Goal: Task Accomplishment & Management: Manage account settings

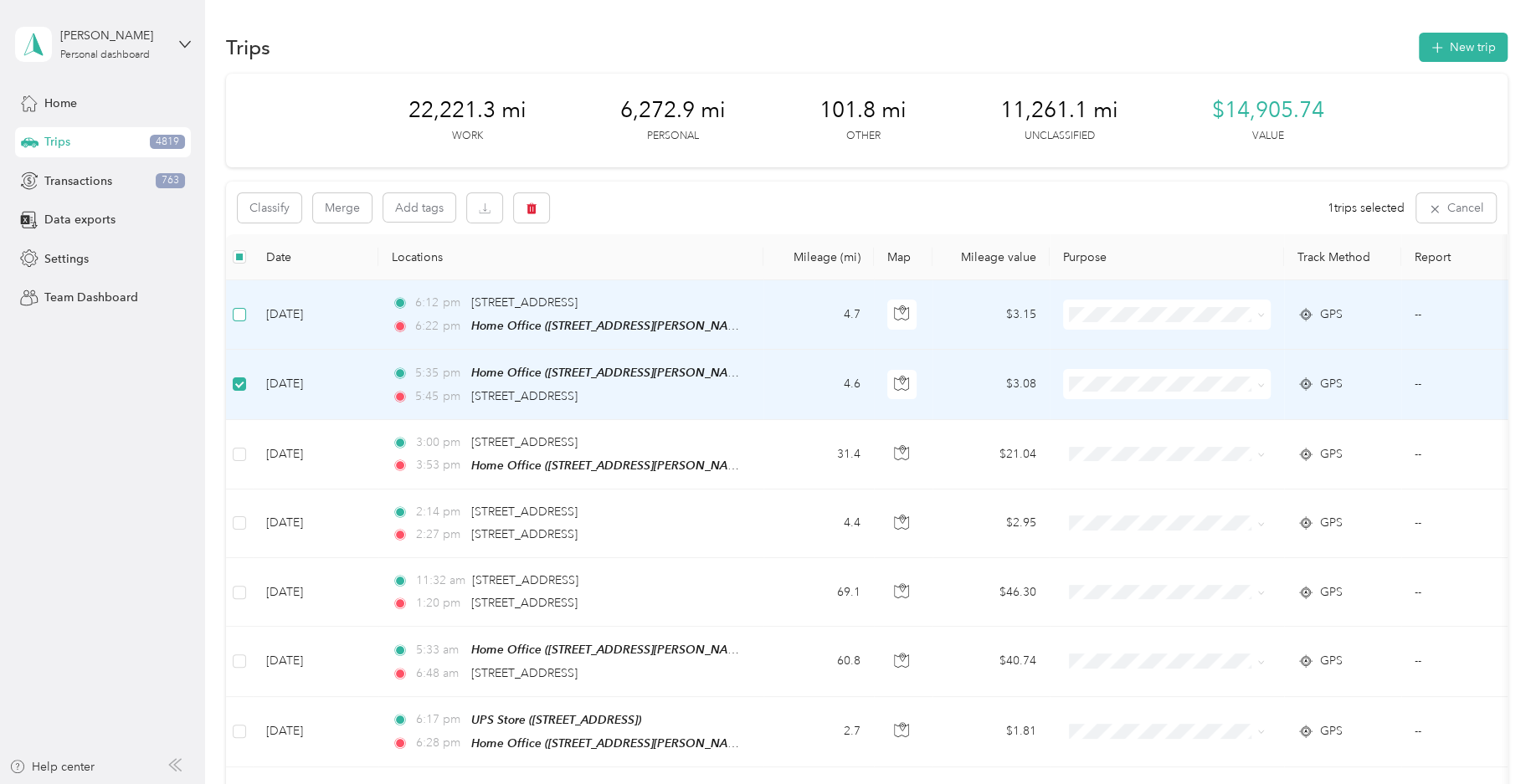
click at [241, 306] on label at bounding box center [239, 314] width 14 height 18
click at [288, 205] on button "Classify" at bounding box center [269, 208] width 63 height 29
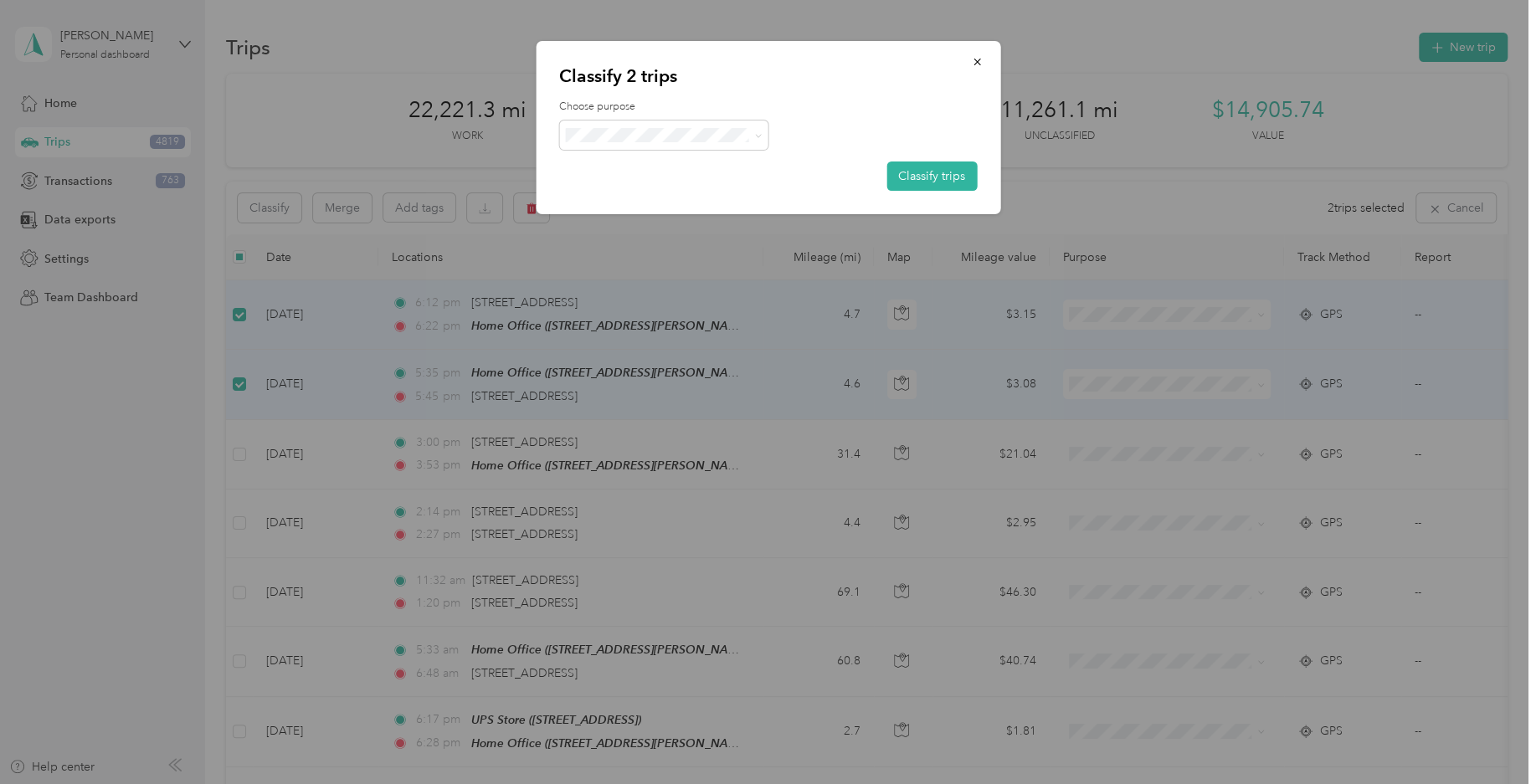
click at [778, 145] on div at bounding box center [768, 135] width 418 height 29
click at [755, 136] on icon at bounding box center [759, 136] width 8 height 8
click at [704, 203] on span "Personal" at bounding box center [663, 200] width 186 height 21
click at [920, 184] on button "Classify trips" at bounding box center [931, 176] width 90 height 29
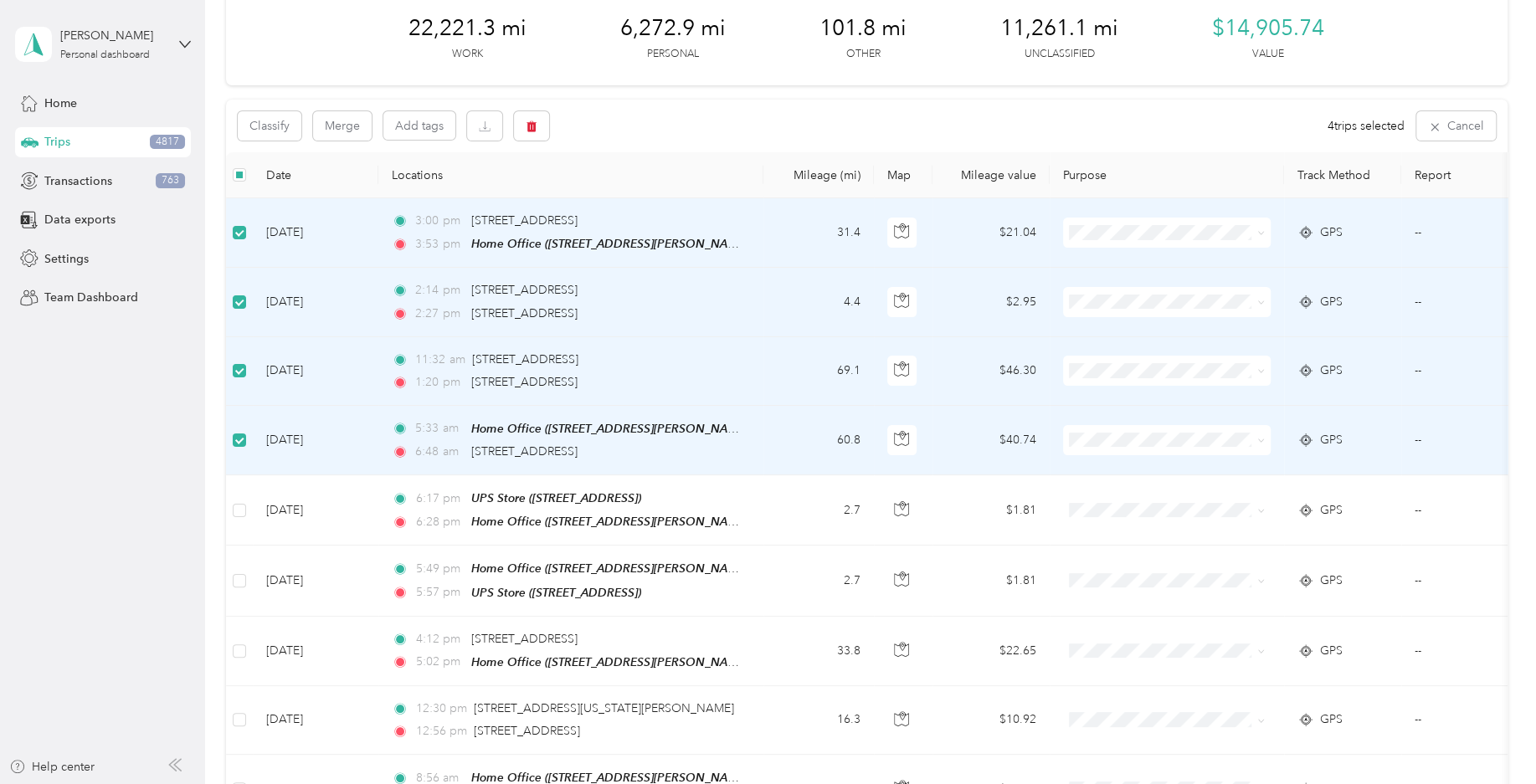
scroll to position [165, 0]
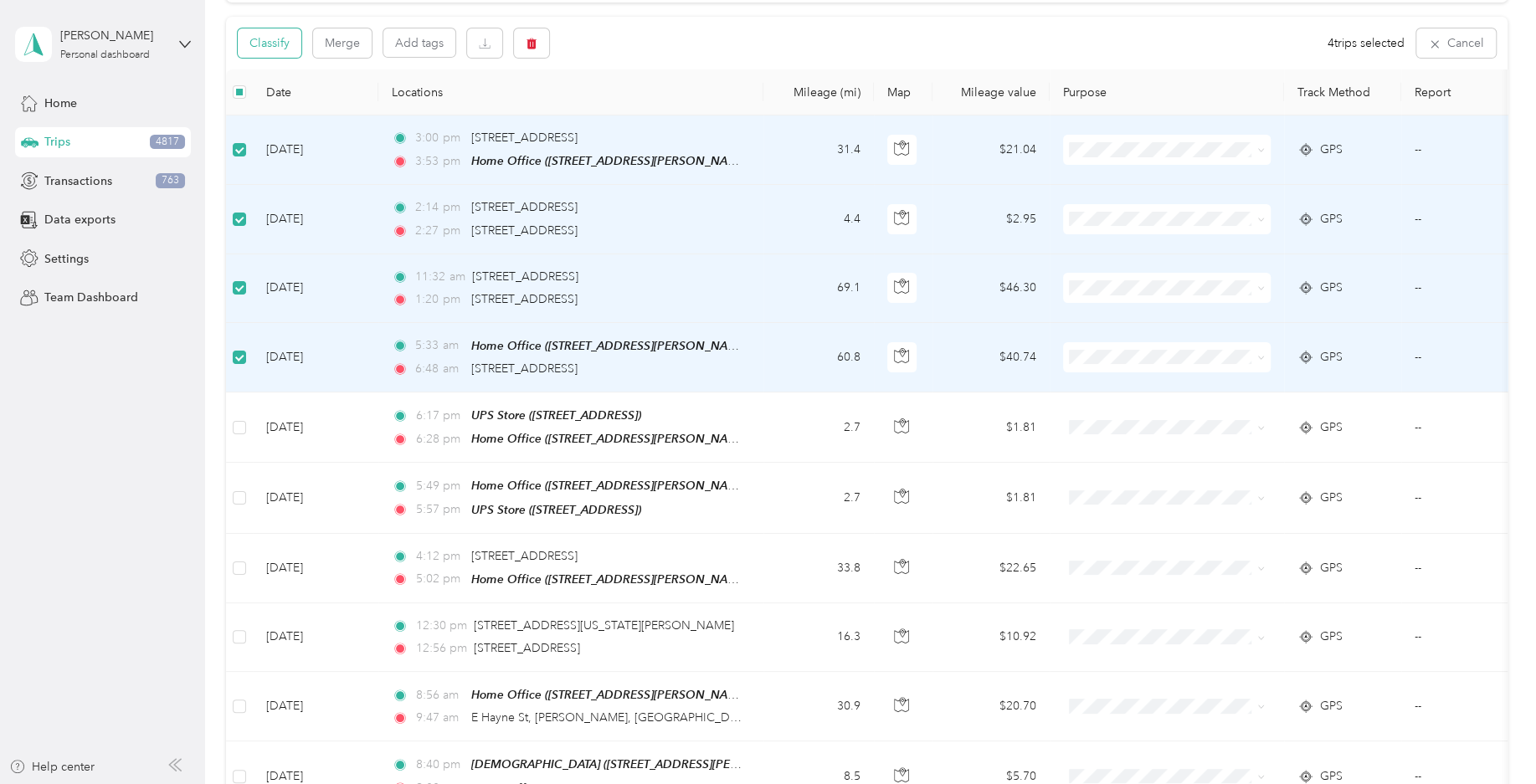
click at [287, 41] on button "Classify" at bounding box center [269, 43] width 63 height 29
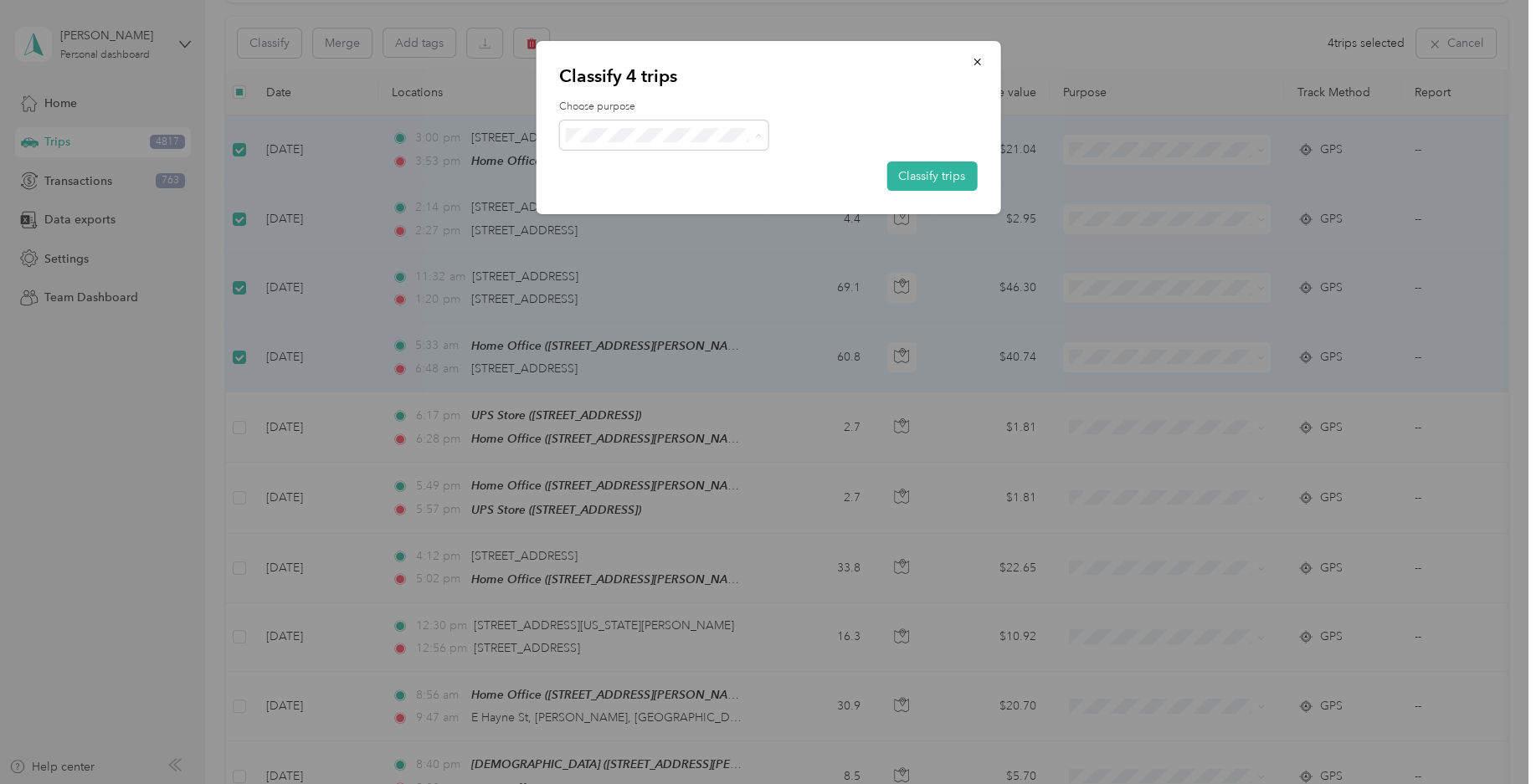
click at [638, 317] on span "Field Nation" at bounding box center [678, 319] width 155 height 17
click at [933, 172] on button "Classify trips" at bounding box center [931, 176] width 90 height 29
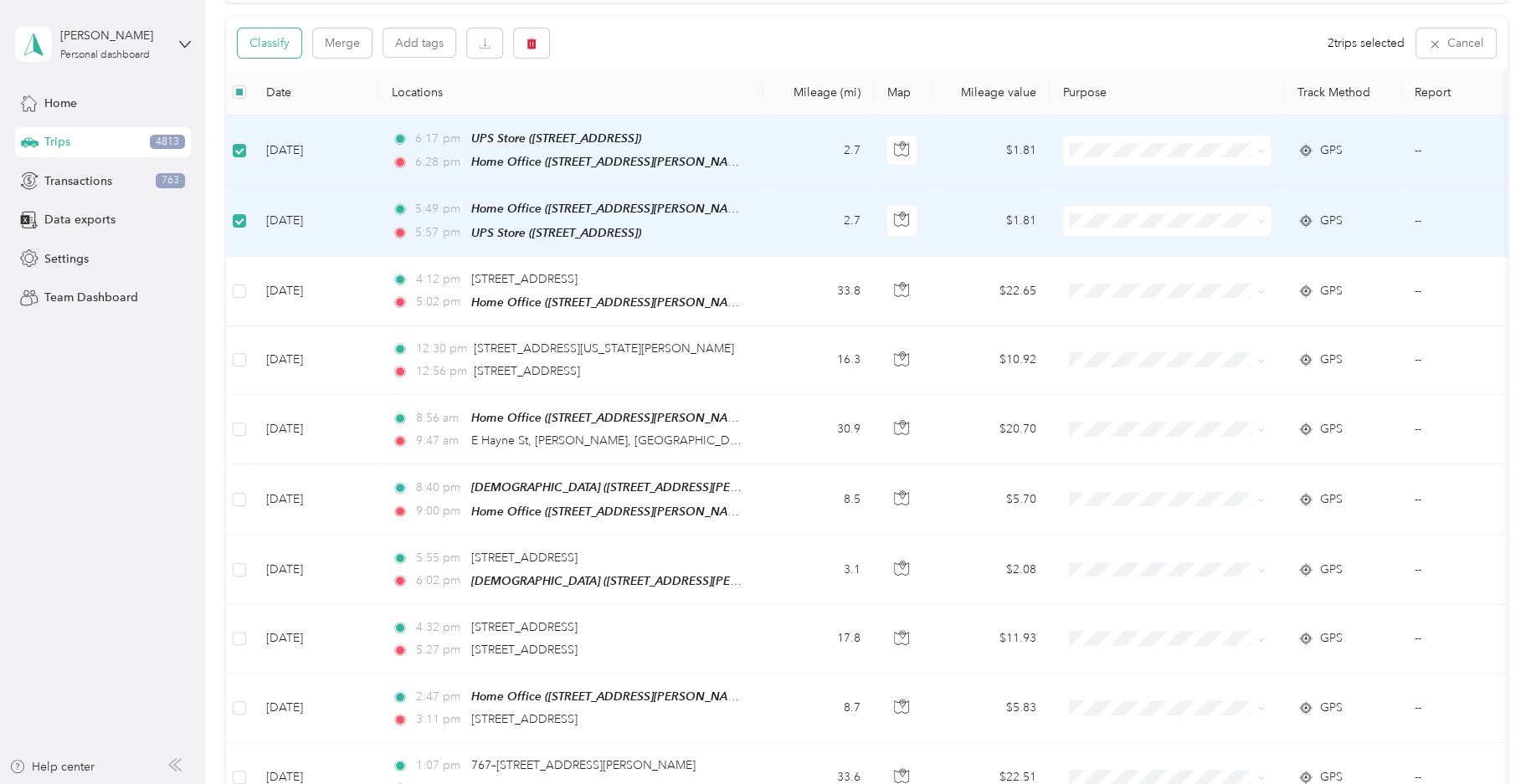
click at [279, 51] on button "Classify" at bounding box center [269, 43] width 63 height 29
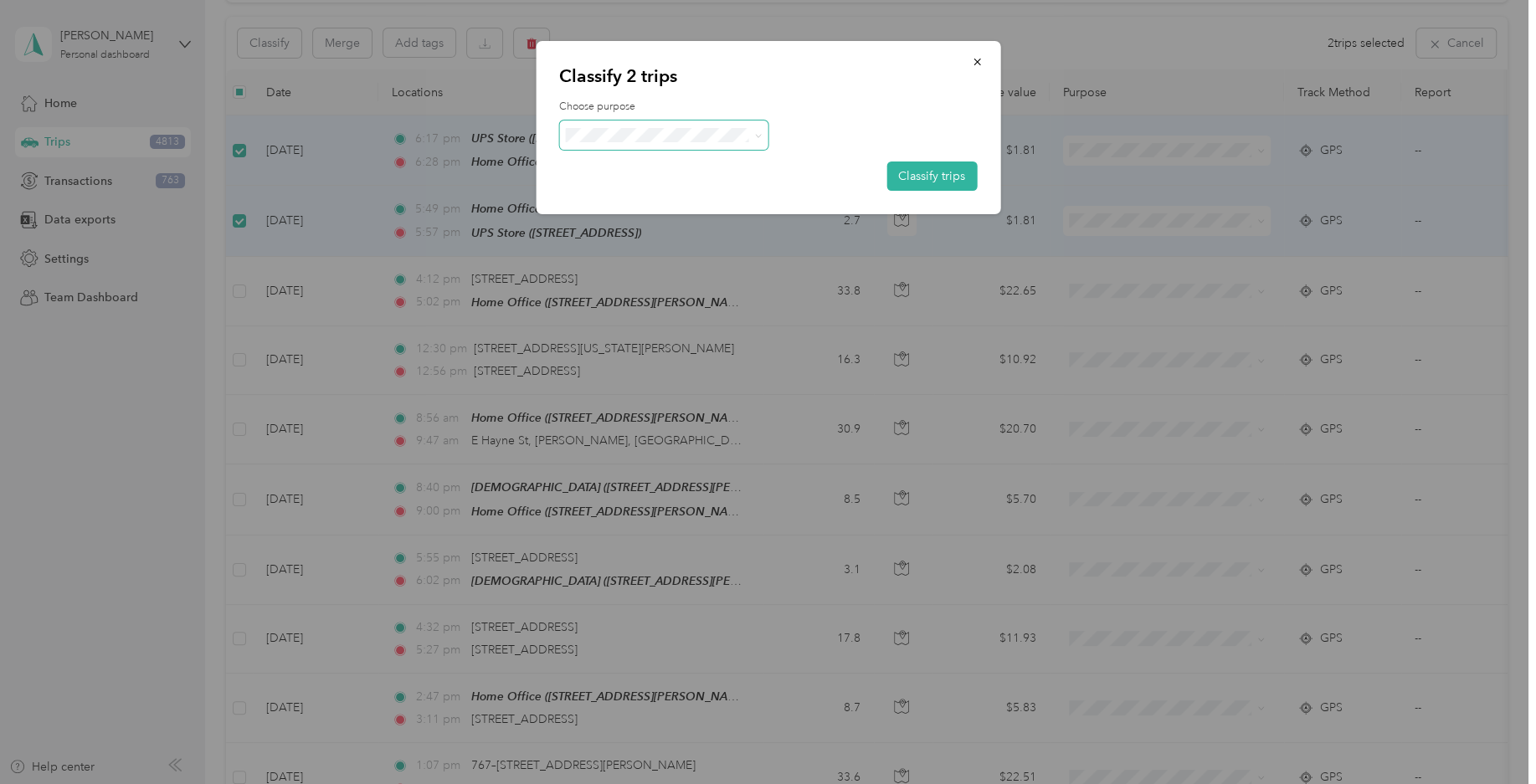
click at [714, 143] on span at bounding box center [664, 135] width 209 height 29
click at [698, 143] on span at bounding box center [664, 135] width 209 height 29
click at [752, 130] on span at bounding box center [756, 135] width 14 height 17
click at [757, 139] on icon at bounding box center [759, 136] width 8 height 8
click at [668, 272] on span "Consultant" at bounding box center [678, 275] width 155 height 17
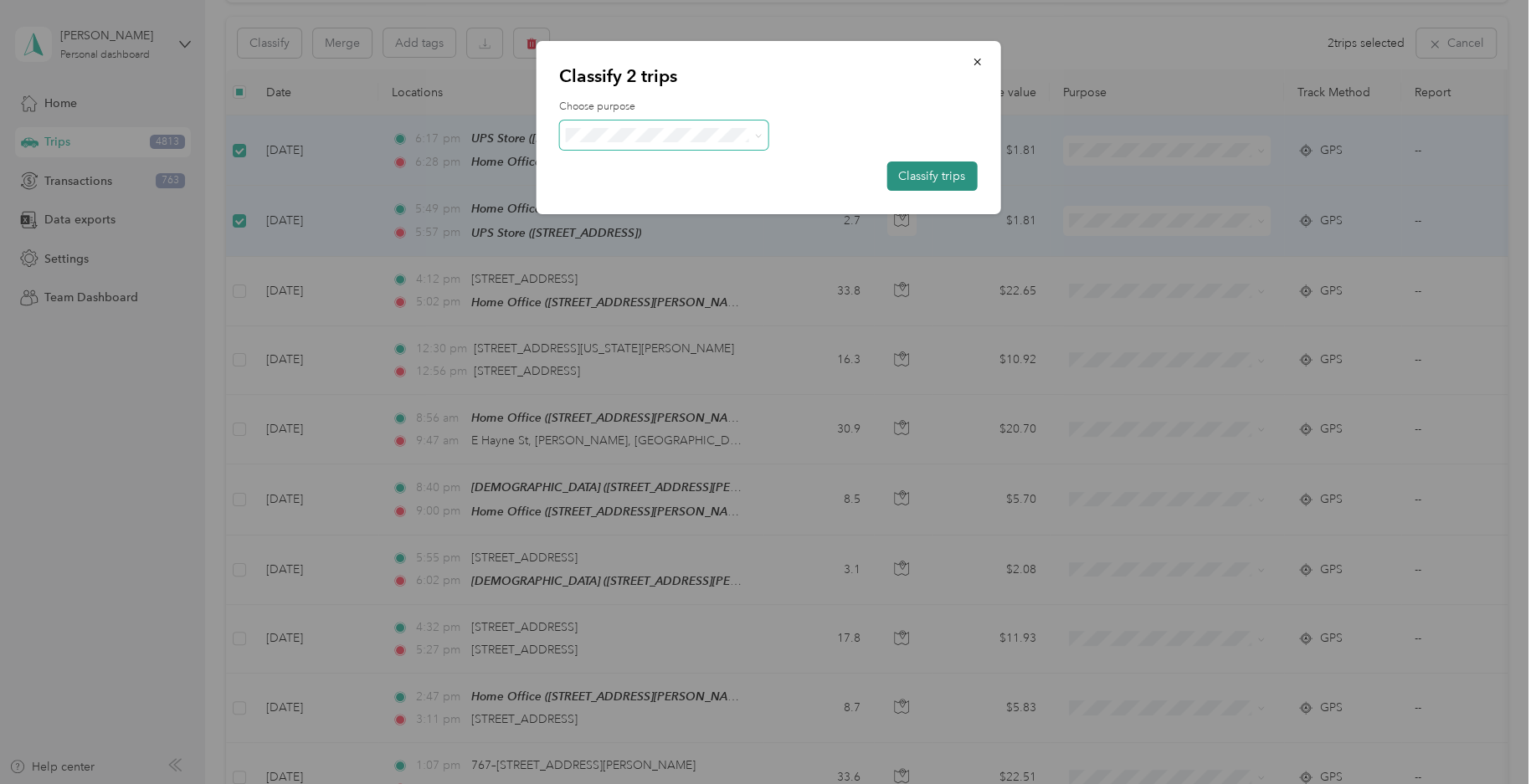
click at [901, 171] on button "Classify trips" at bounding box center [931, 176] width 90 height 29
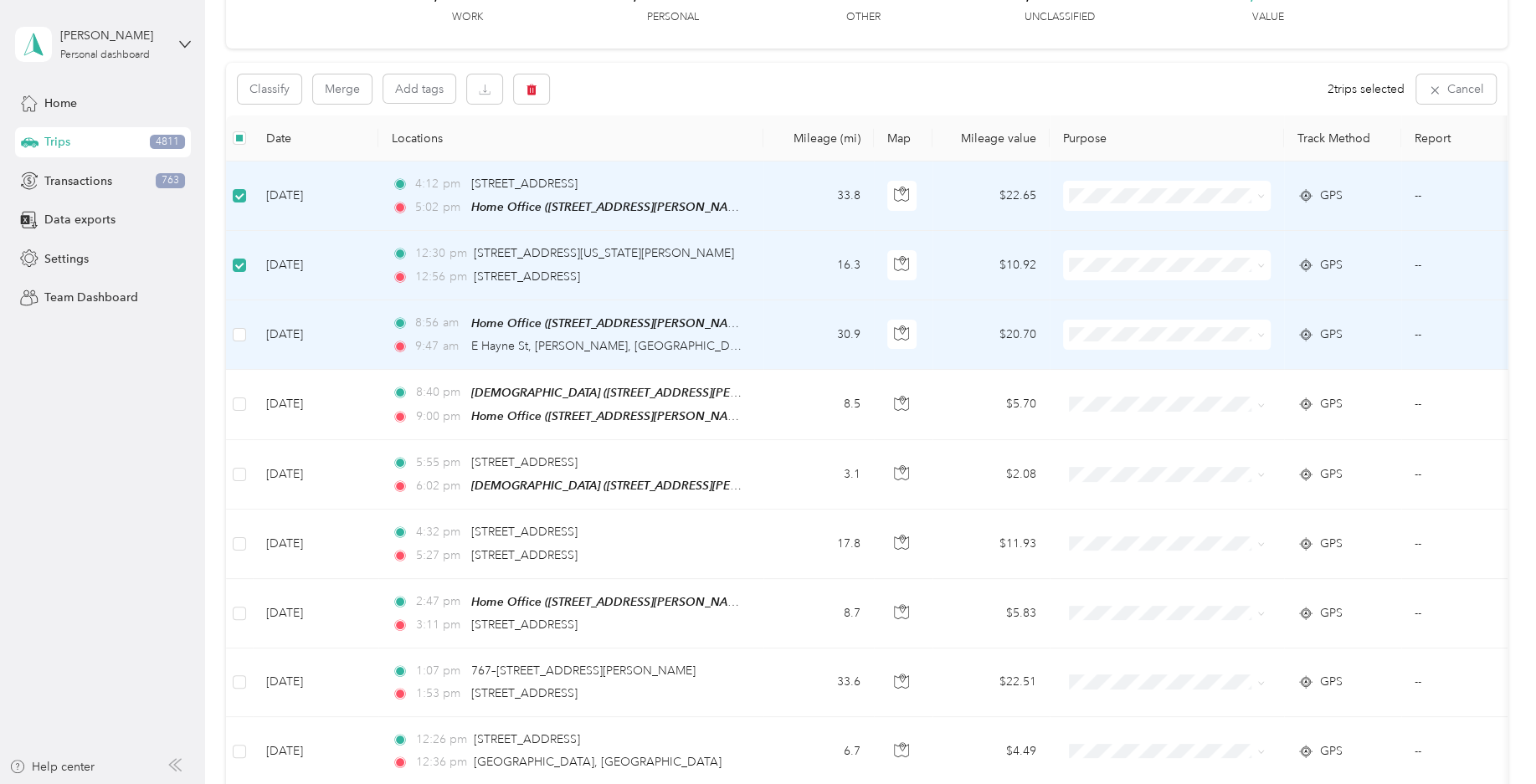
scroll to position [82, 0]
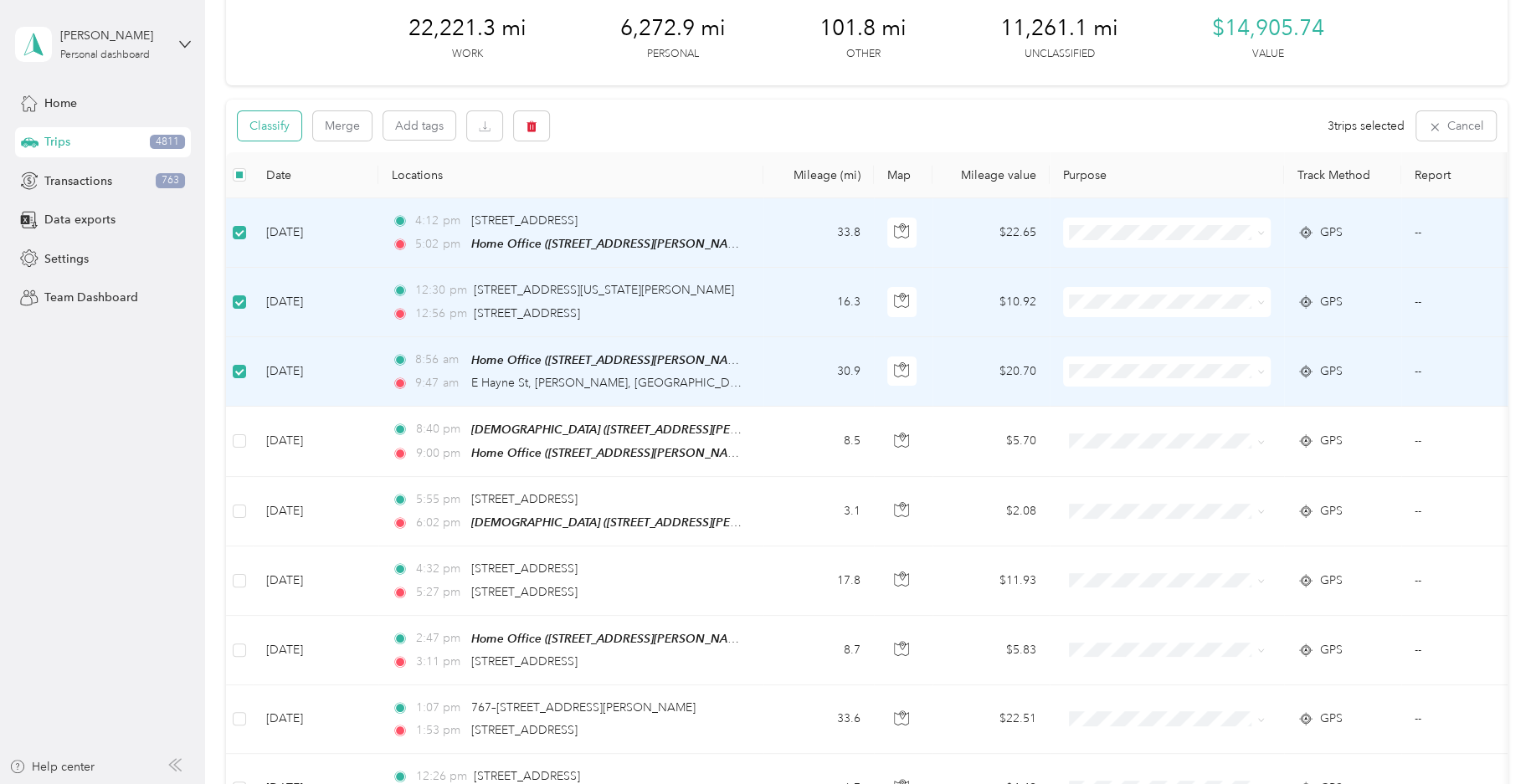
click at [295, 120] on button "Classify" at bounding box center [269, 126] width 63 height 29
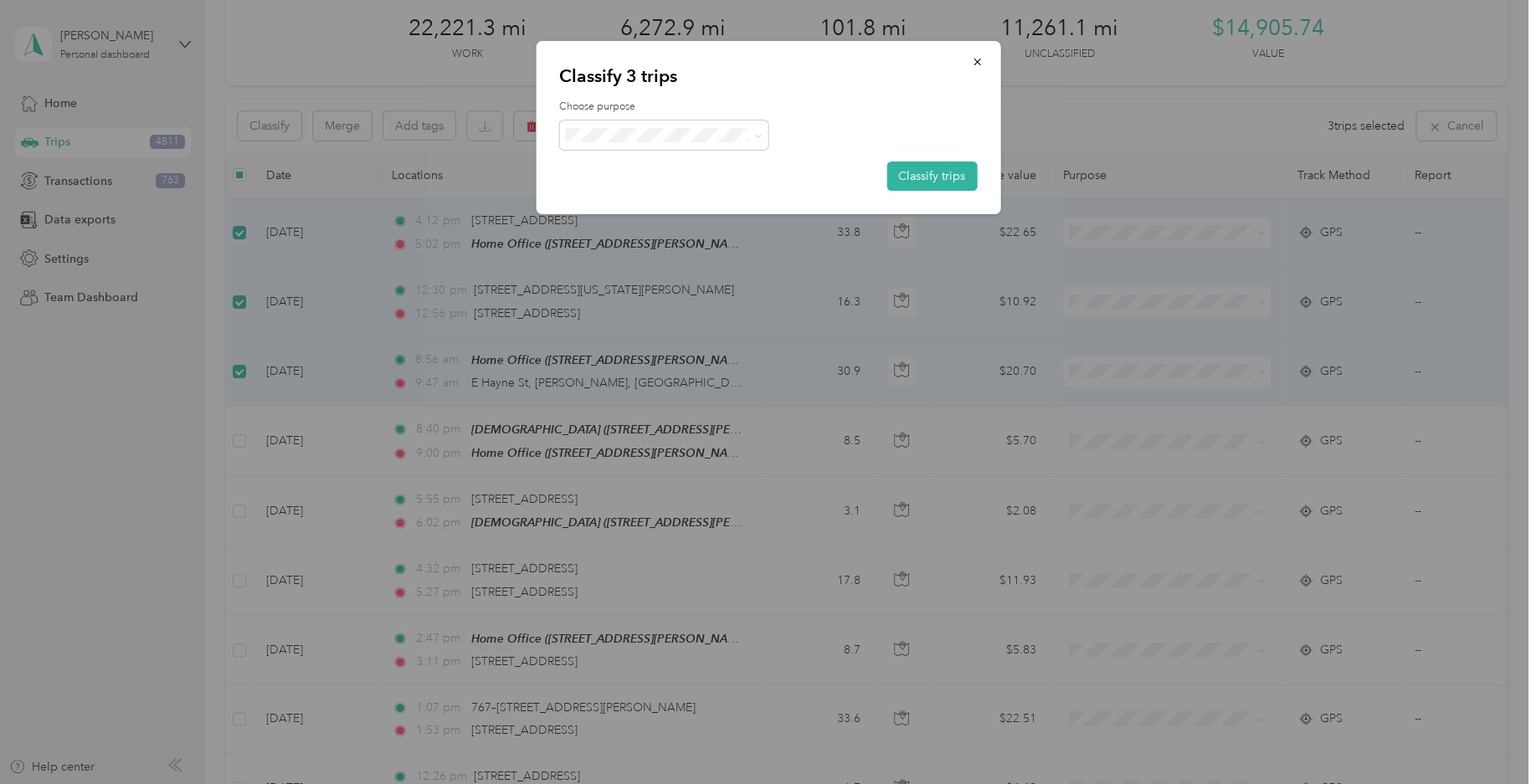
click at [652, 326] on li "Field Nation" at bounding box center [664, 317] width 209 height 33
click at [944, 168] on button "Classify trips" at bounding box center [931, 176] width 90 height 29
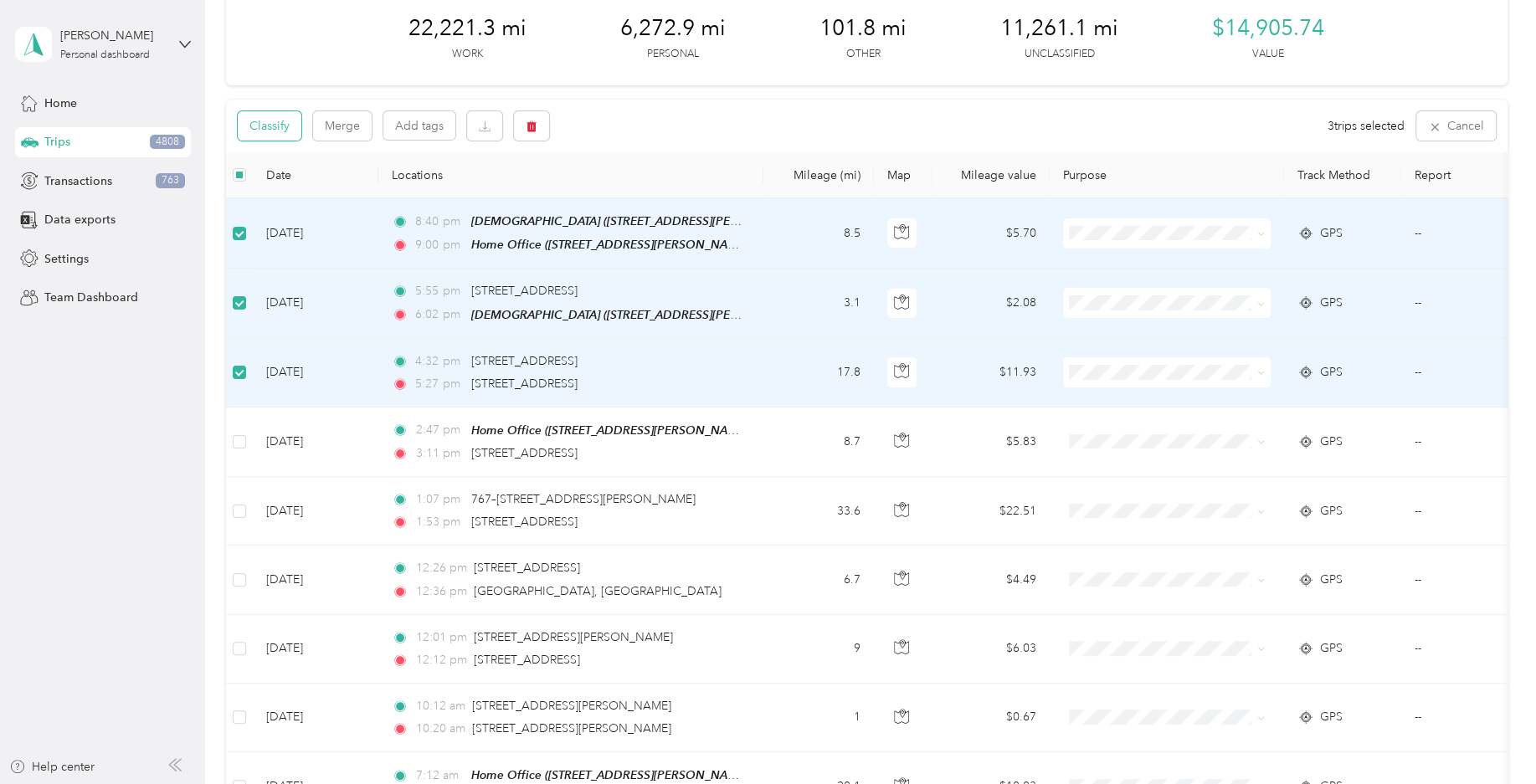
click at [287, 137] on button "Classify" at bounding box center [269, 126] width 63 height 29
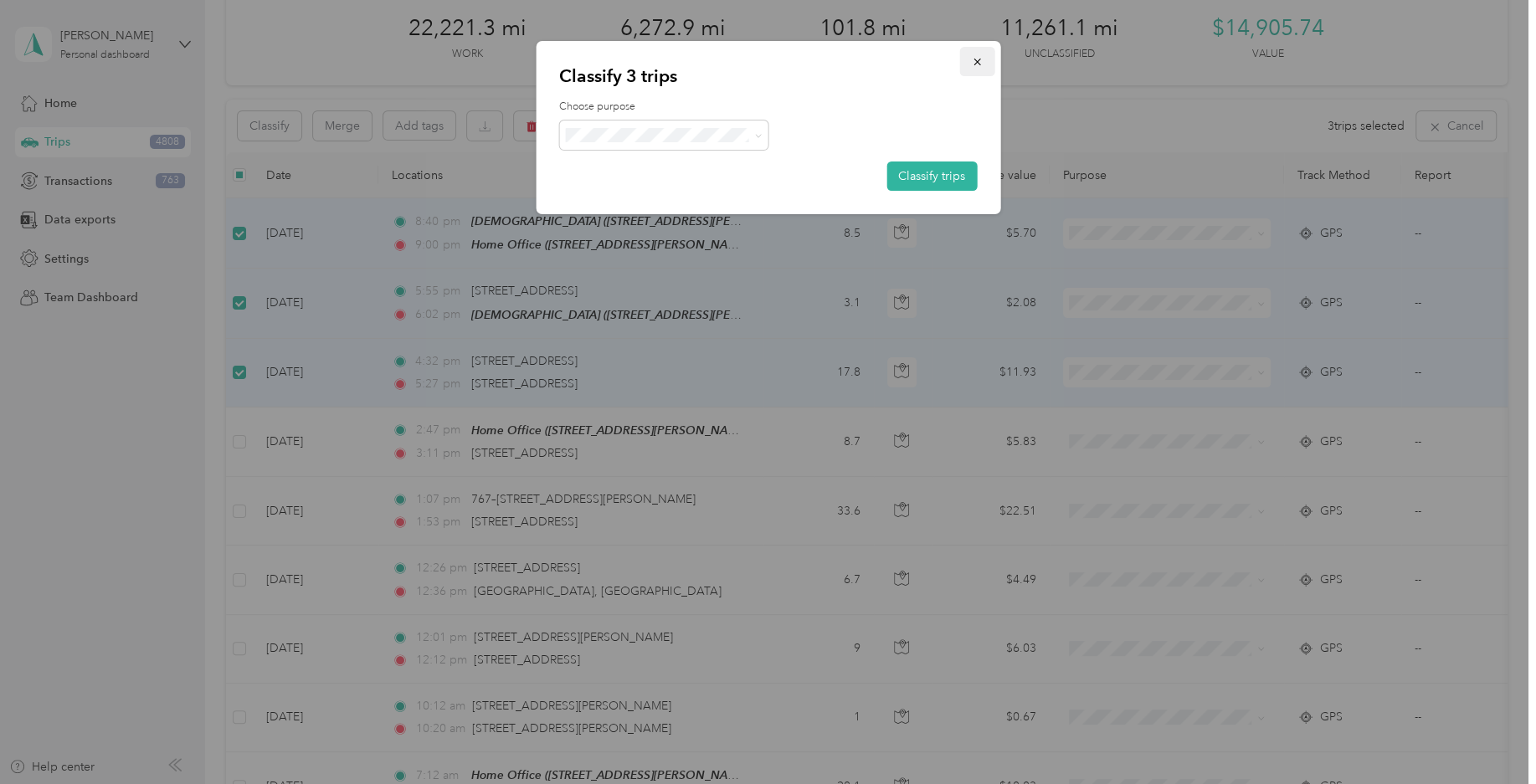
click at [971, 69] on button "button" at bounding box center [977, 62] width 35 height 29
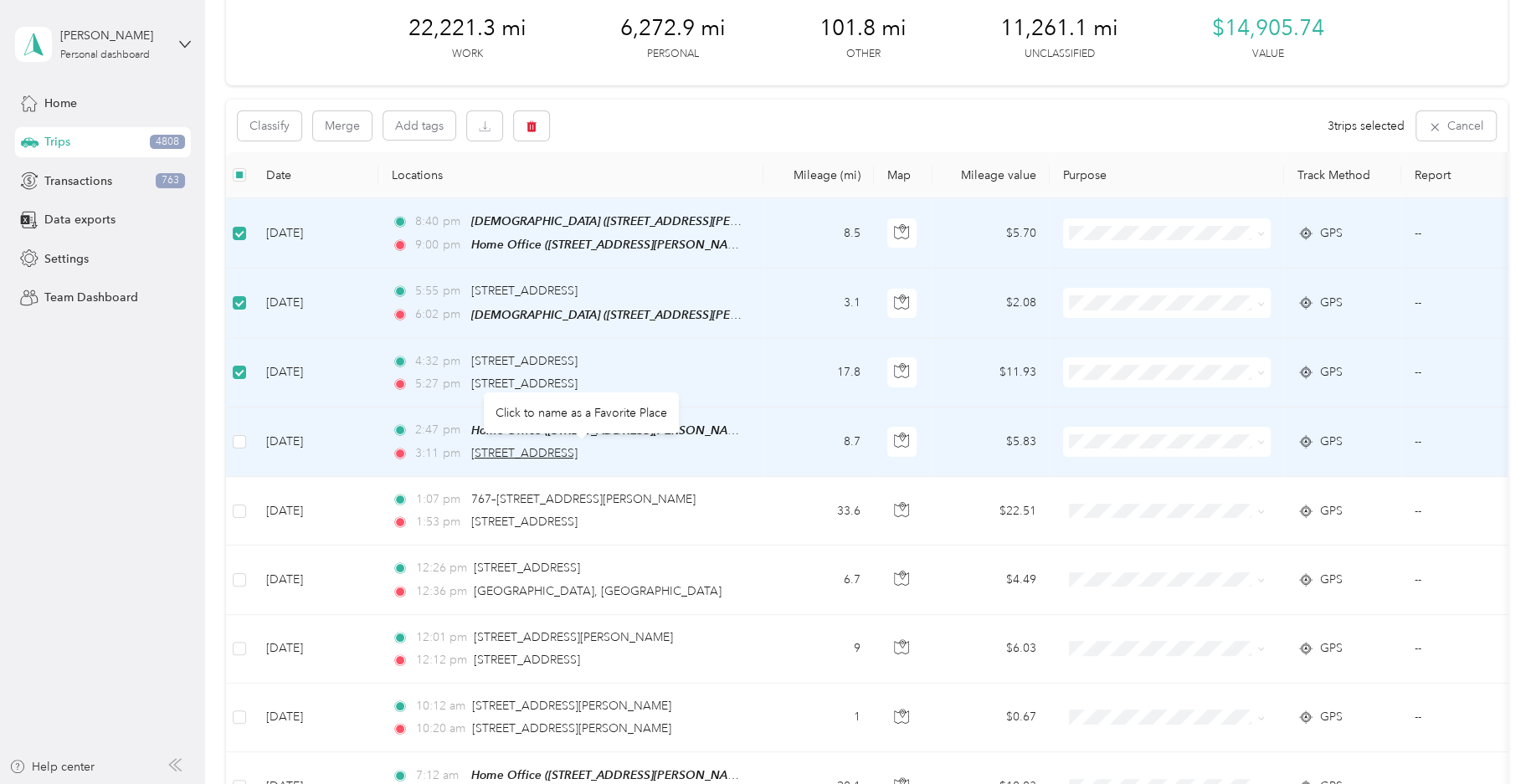
click at [529, 452] on span "[STREET_ADDRESS]" at bounding box center [524, 453] width 106 height 15
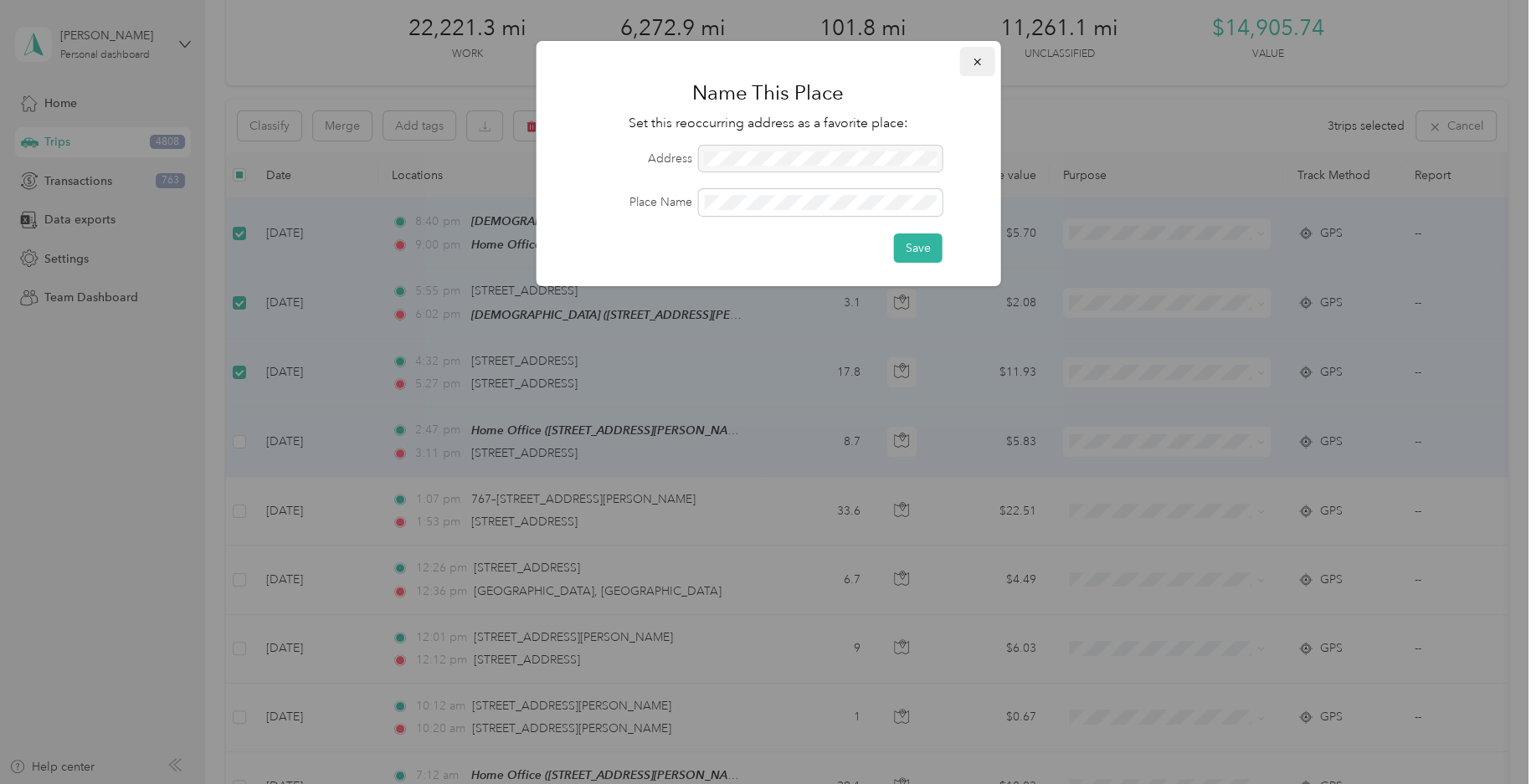
click at [980, 66] on icon "button" at bounding box center [977, 62] width 12 height 12
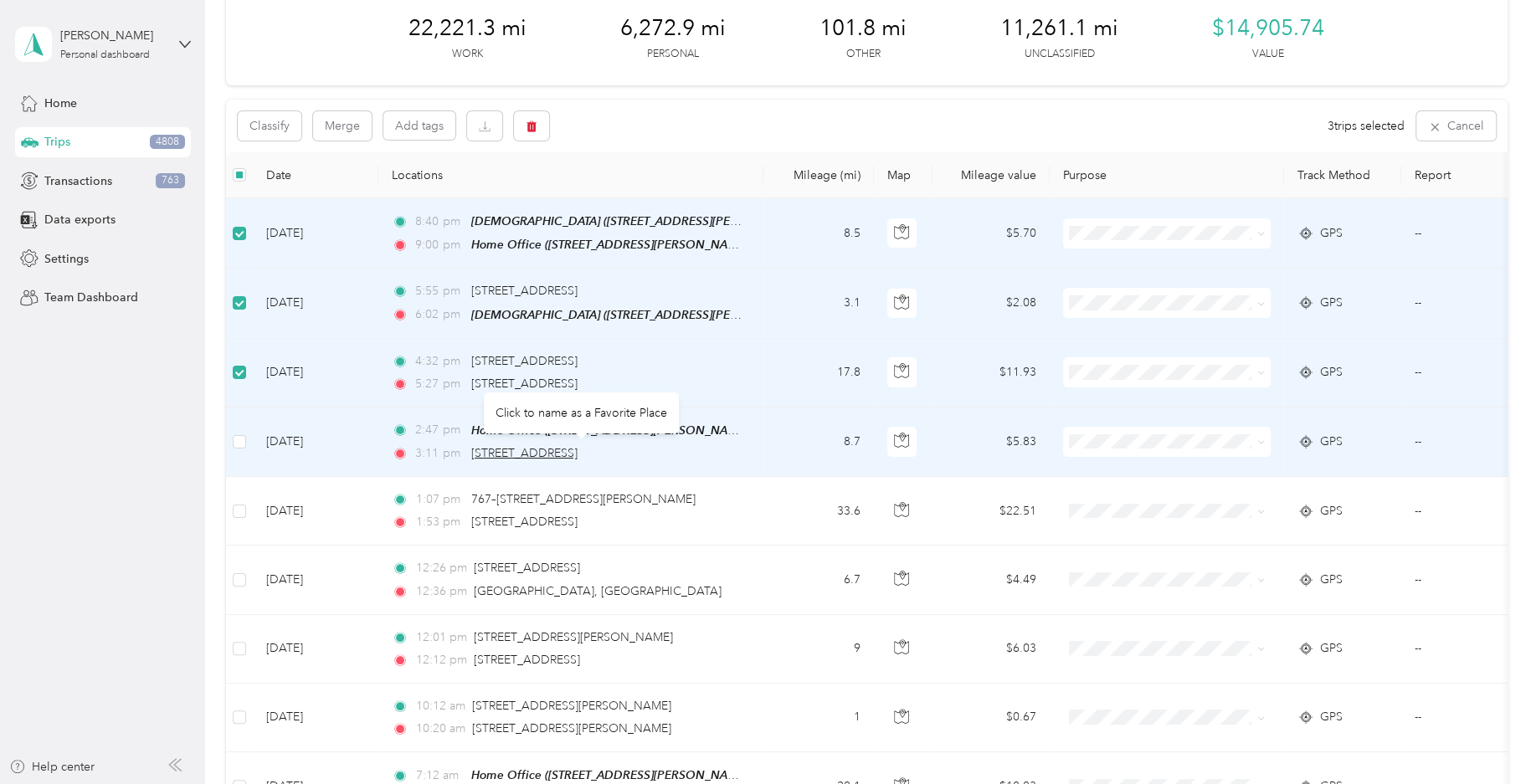
drag, startPoint x: 734, startPoint y: 441, endPoint x: 475, endPoint y: 449, distance: 259.1
click at [475, 449] on div "3:11 pm [STREET_ADDRESS]" at bounding box center [568, 453] width 352 height 18
drag, startPoint x: 725, startPoint y: 455, endPoint x: 464, endPoint y: 455, distance: 261.0
click at [464, 455] on div "3:11 pm [STREET_ADDRESS]" at bounding box center [568, 453] width 352 height 18
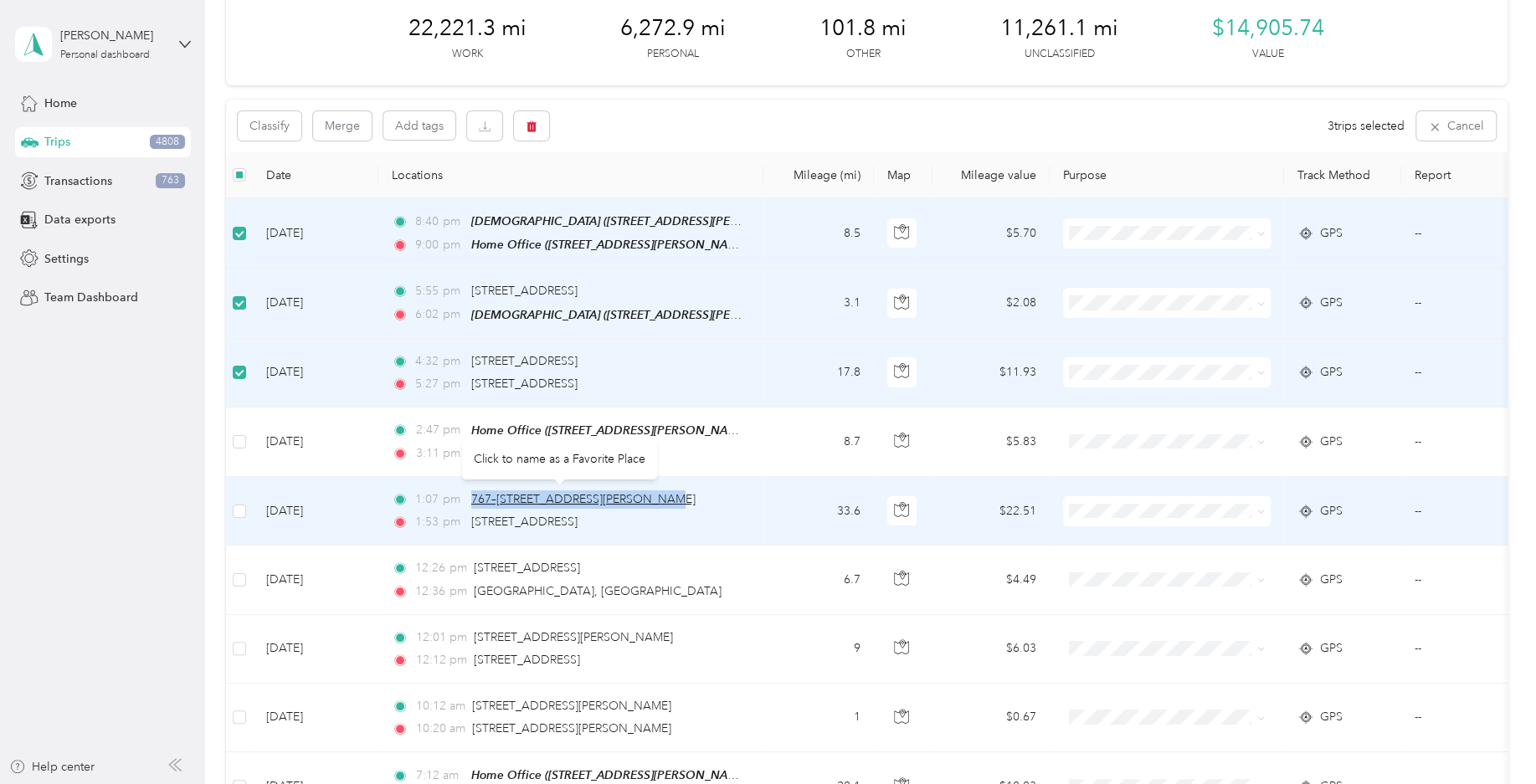
drag, startPoint x: 667, startPoint y: 492, endPoint x: 471, endPoint y: 498, distance: 196.1
click at [471, 498] on div "1:07 pm 767–[STREET_ADDRESS][PERSON_NAME]" at bounding box center [568, 499] width 352 height 18
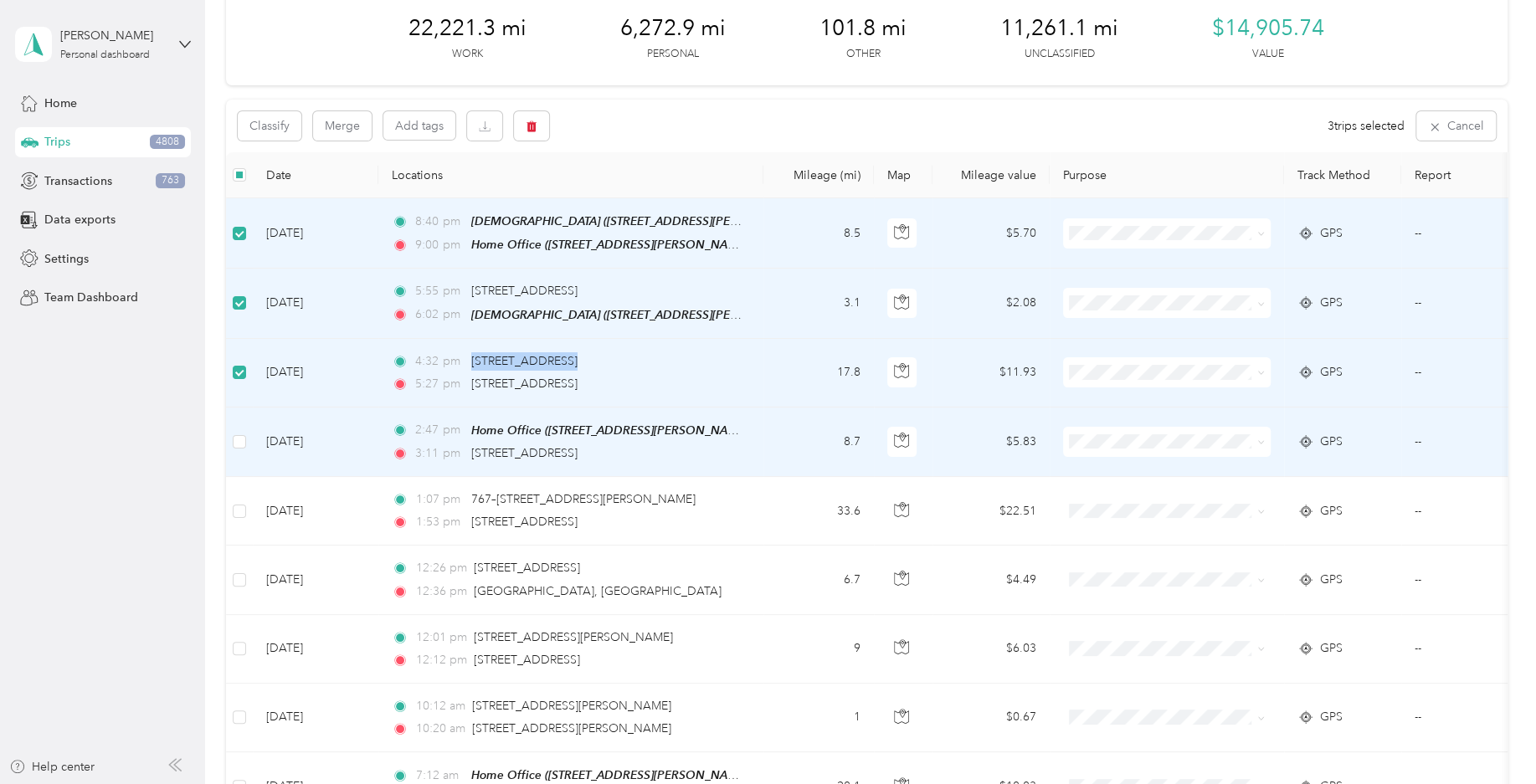
drag, startPoint x: 715, startPoint y: 452, endPoint x: 469, endPoint y: 355, distance: 264.4
click at [469, 421] on div "2:47 pm Home Office ([STREET_ADDRESS][PERSON_NAME]) 3:11 pm [STREET_ADDRESS]" at bounding box center [568, 442] width 352 height 42
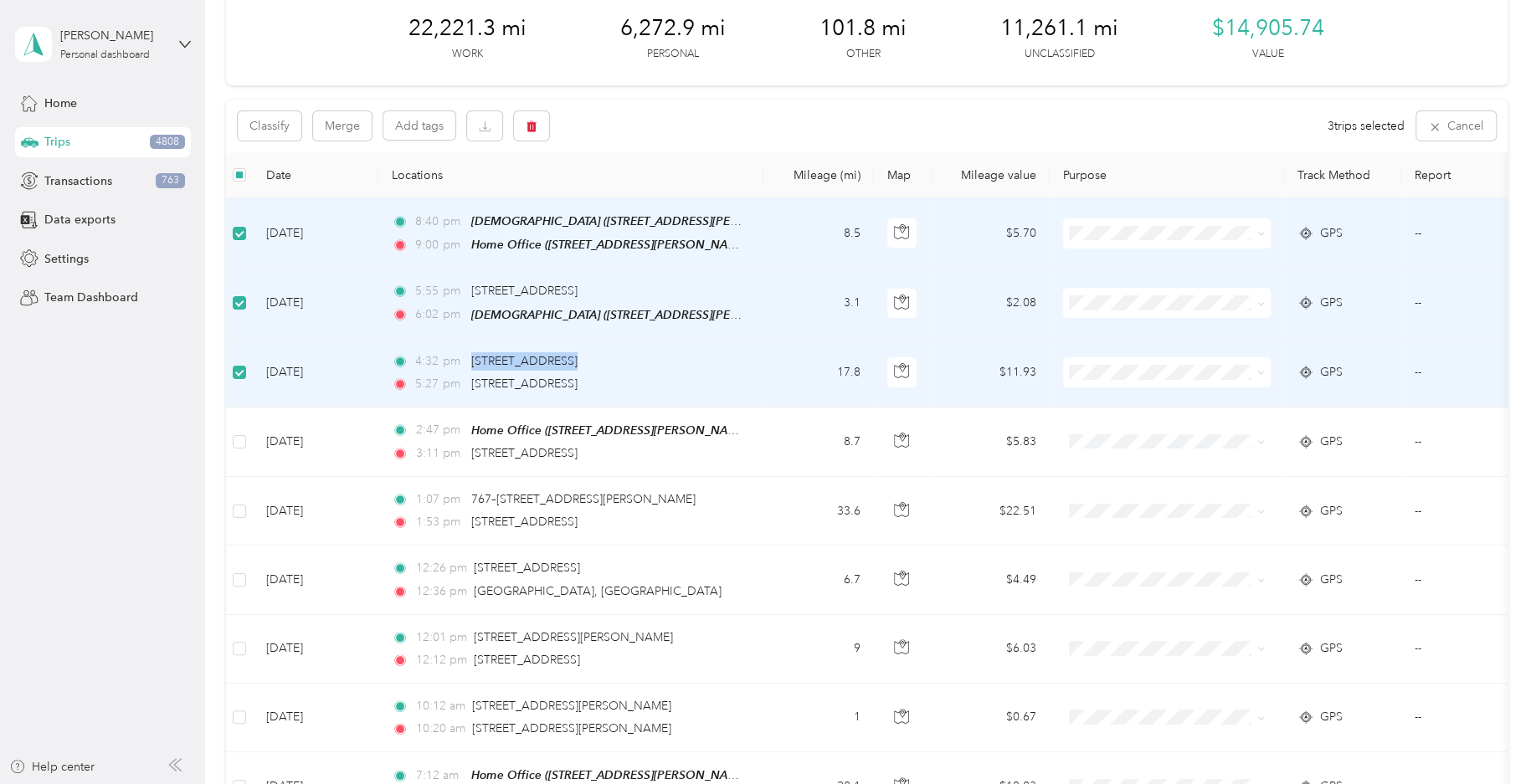
drag, startPoint x: 469, startPoint y: 408, endPoint x: 223, endPoint y: 416, distance: 246.1
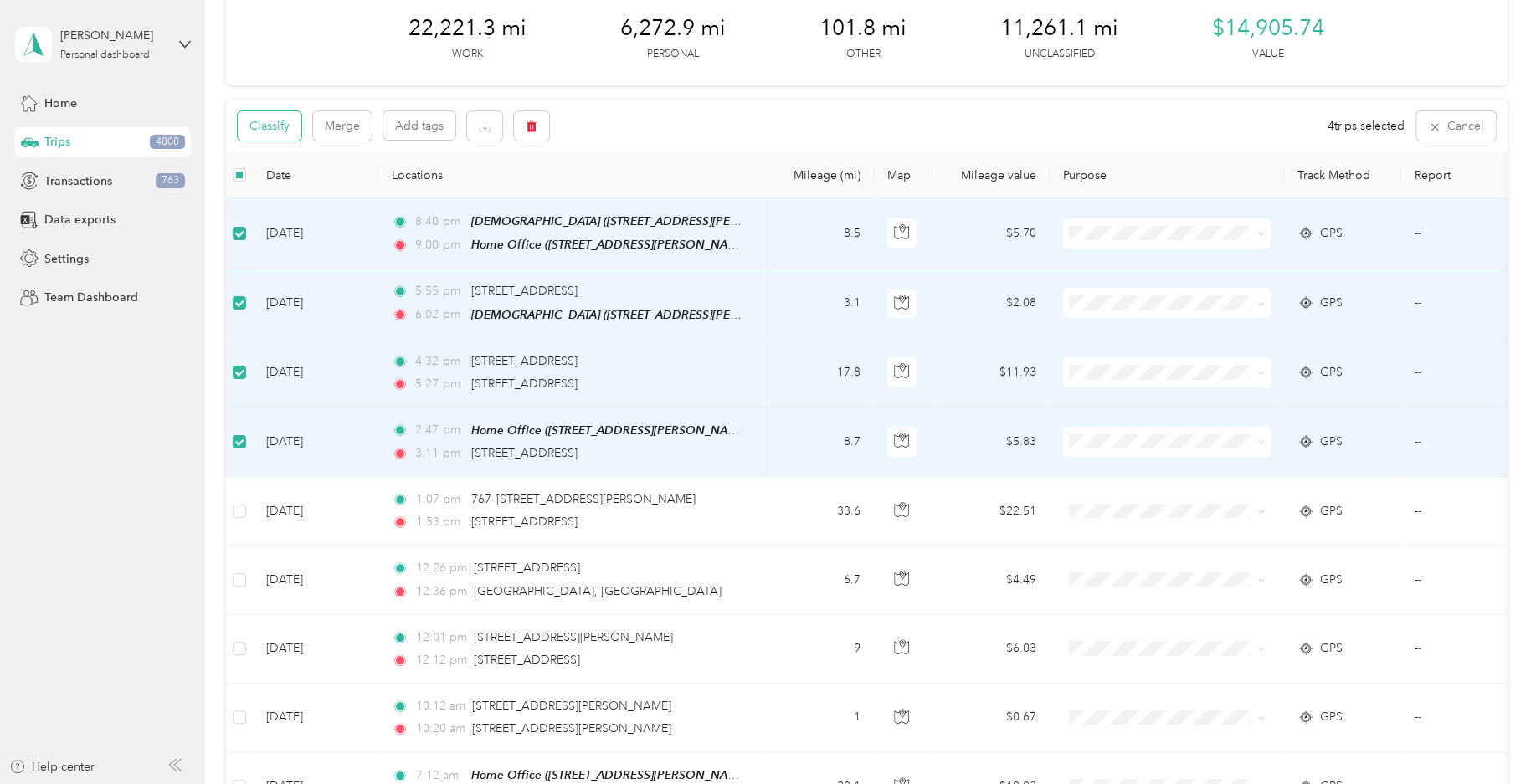
click at [283, 133] on button "Classify" at bounding box center [269, 126] width 63 height 29
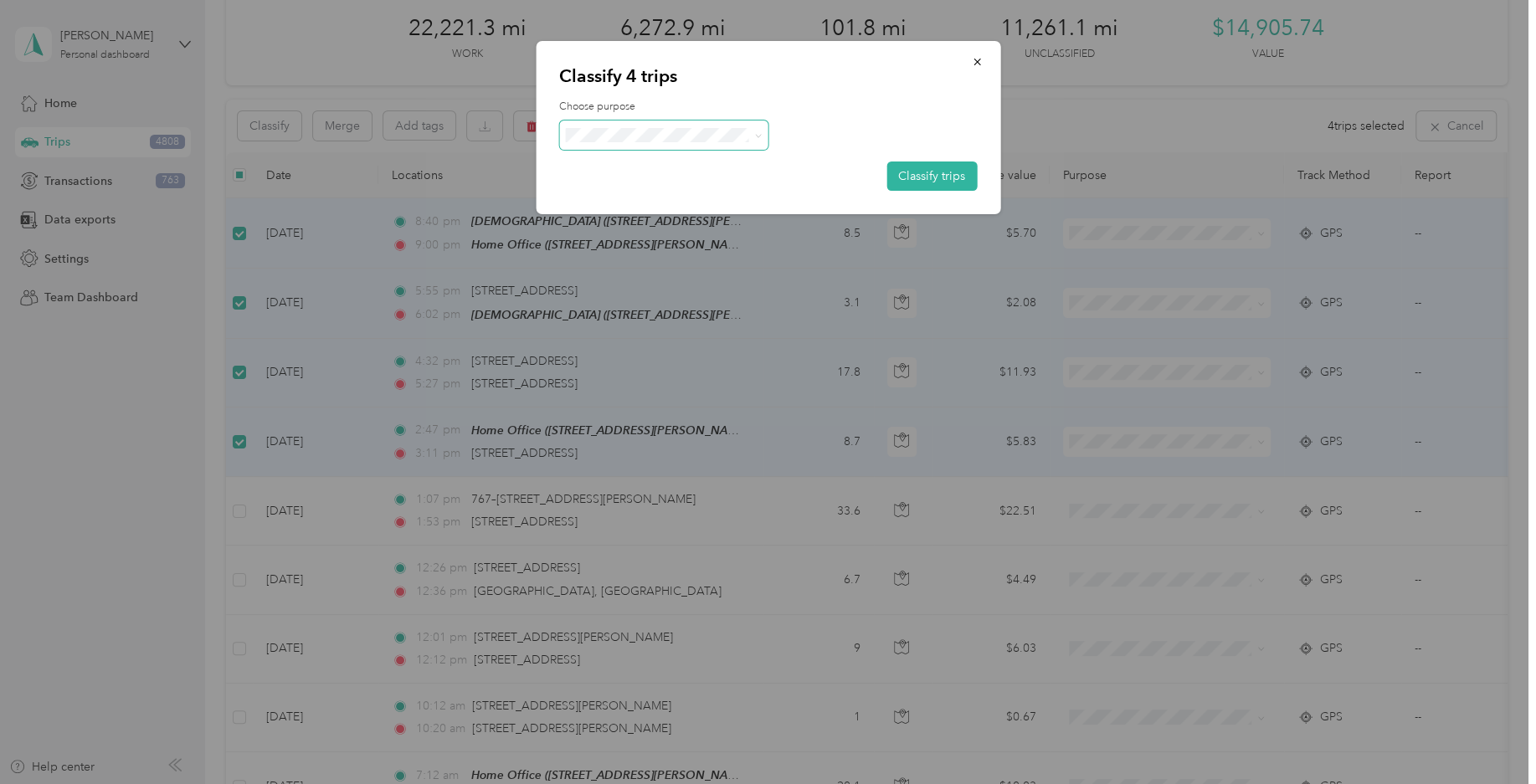
click at [676, 126] on span at bounding box center [664, 135] width 209 height 29
click at [680, 208] on ol "Work Personal Workmarket Consultant Field Nation Other Charity Medical Moving C…" at bounding box center [664, 268] width 209 height 234
click at [934, 176] on button "Classify trips" at bounding box center [931, 176] width 90 height 29
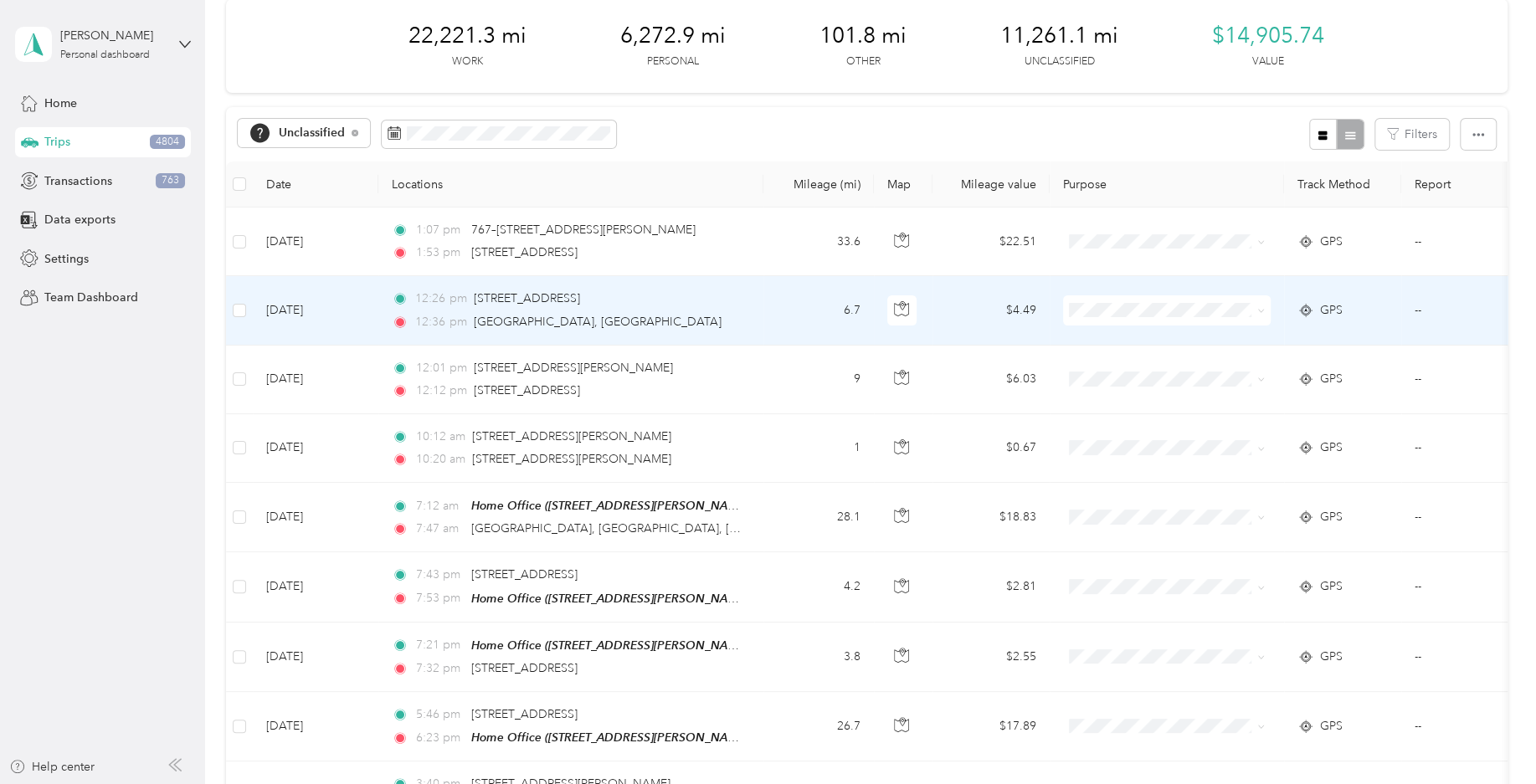
scroll to position [0, 0]
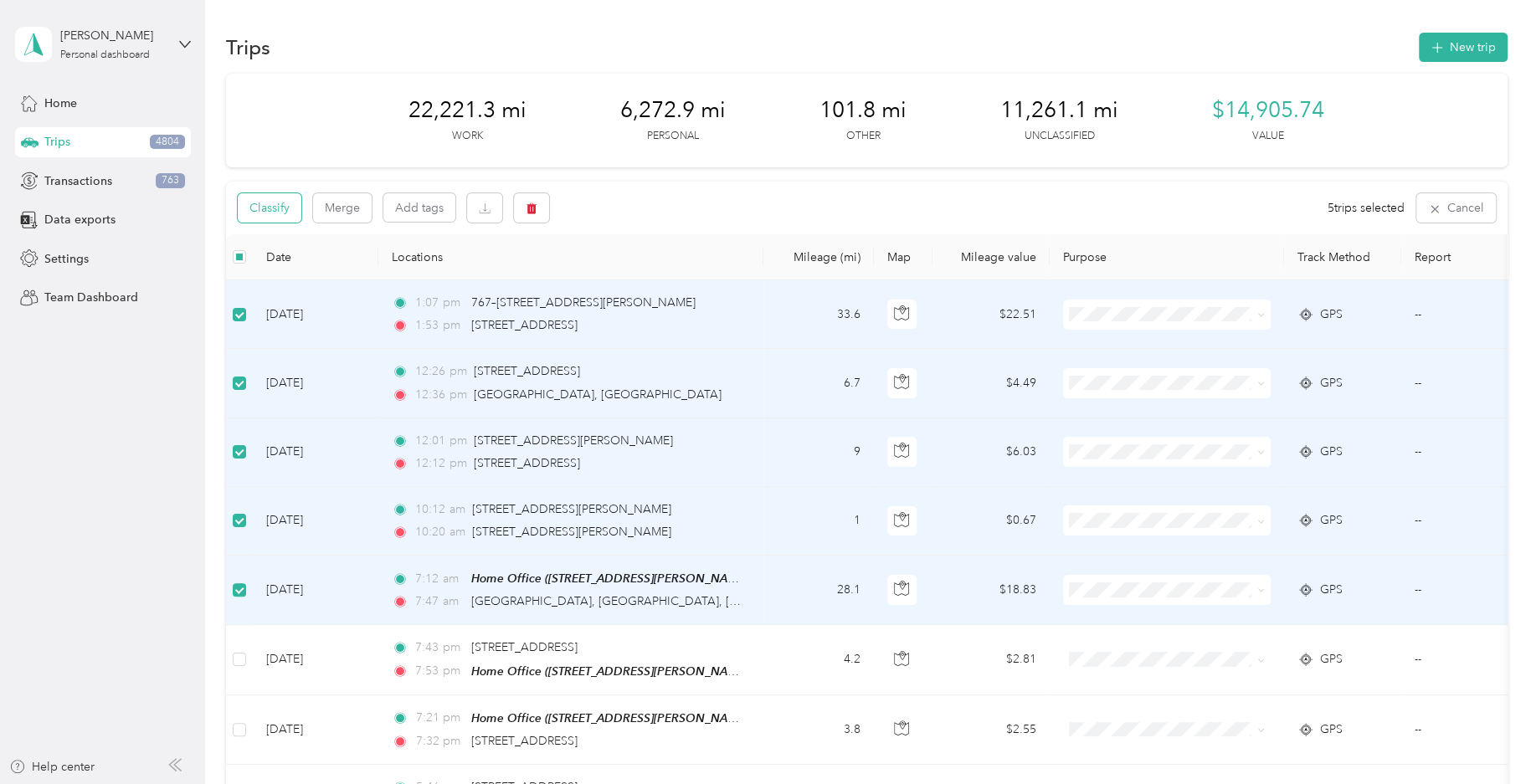
click at [286, 218] on button "Classify" at bounding box center [269, 208] width 63 height 29
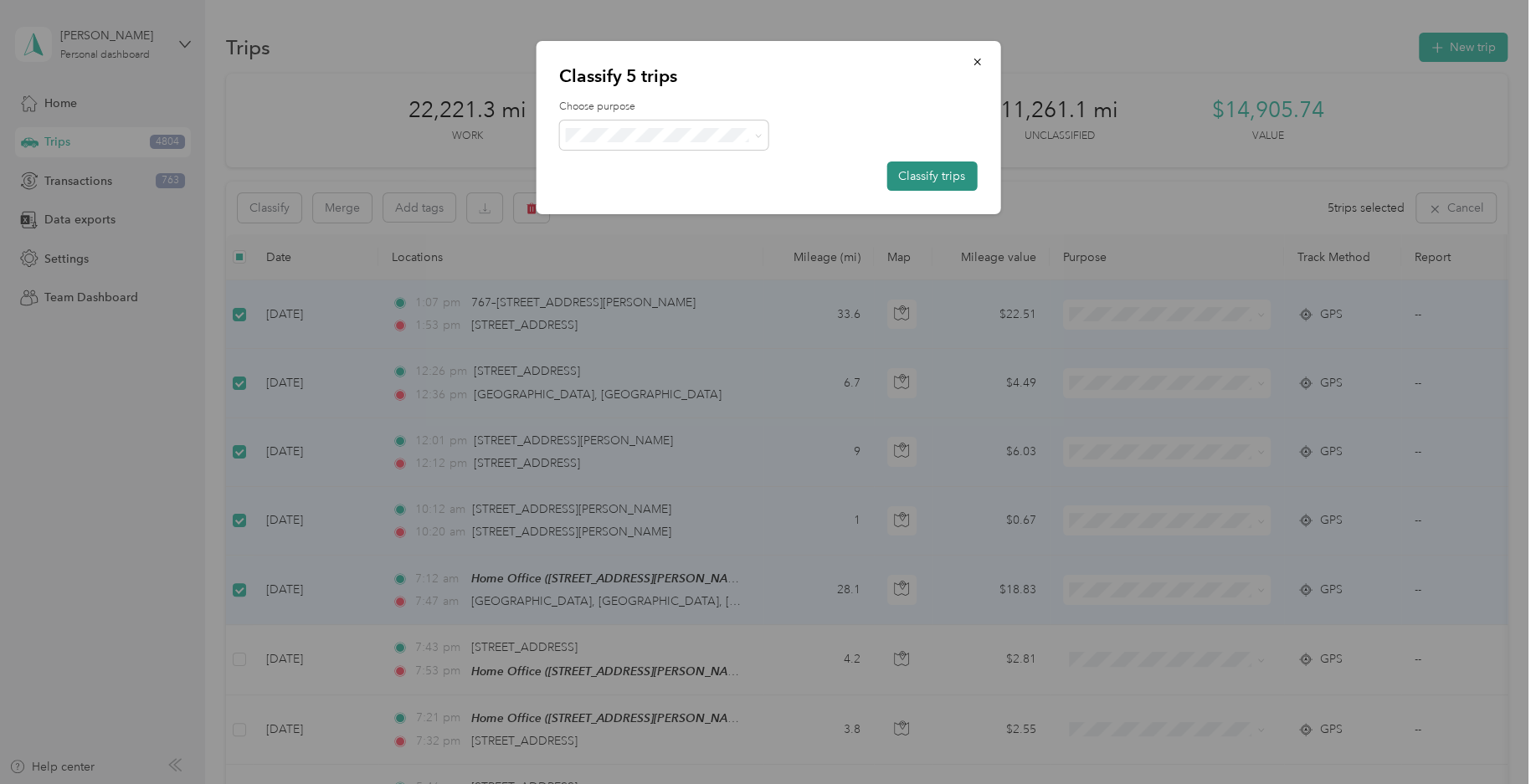
click at [934, 162] on button "Classify trips" at bounding box center [931, 176] width 90 height 29
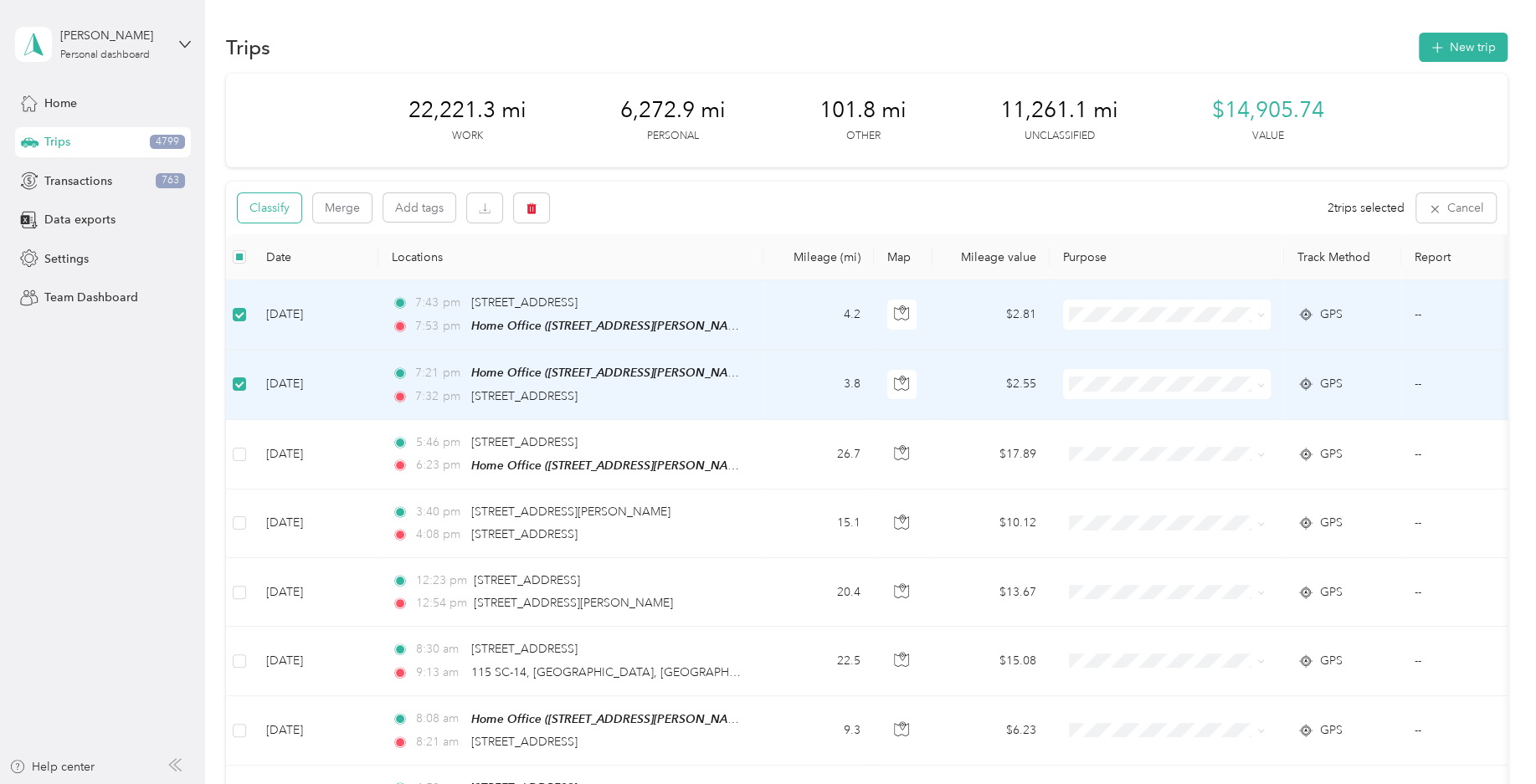
click at [287, 216] on button "Classify" at bounding box center [269, 208] width 63 height 29
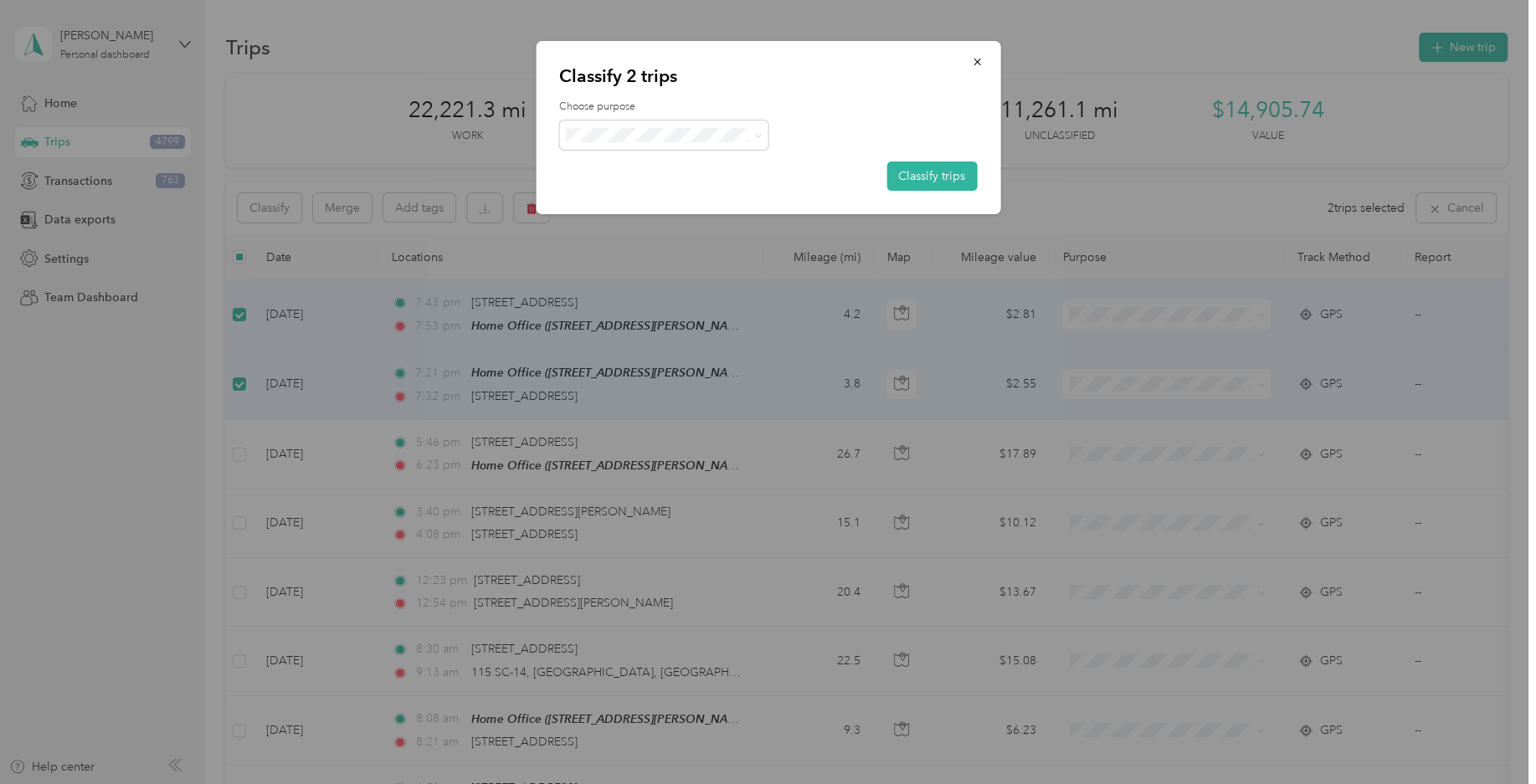
click at [689, 195] on span "Personal" at bounding box center [678, 200] width 155 height 17
click at [953, 179] on button "Classify trips" at bounding box center [931, 176] width 90 height 29
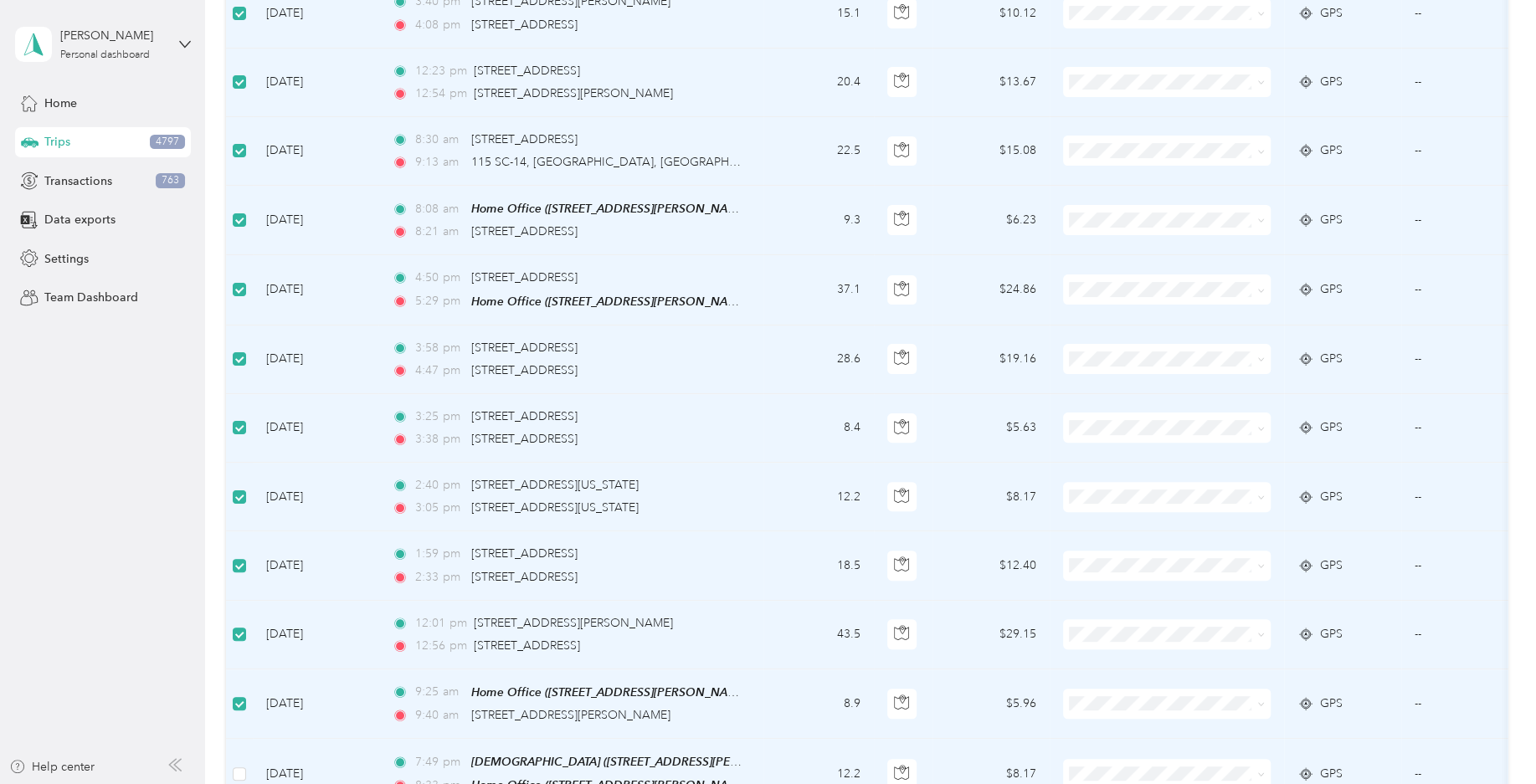
scroll to position [165, 0]
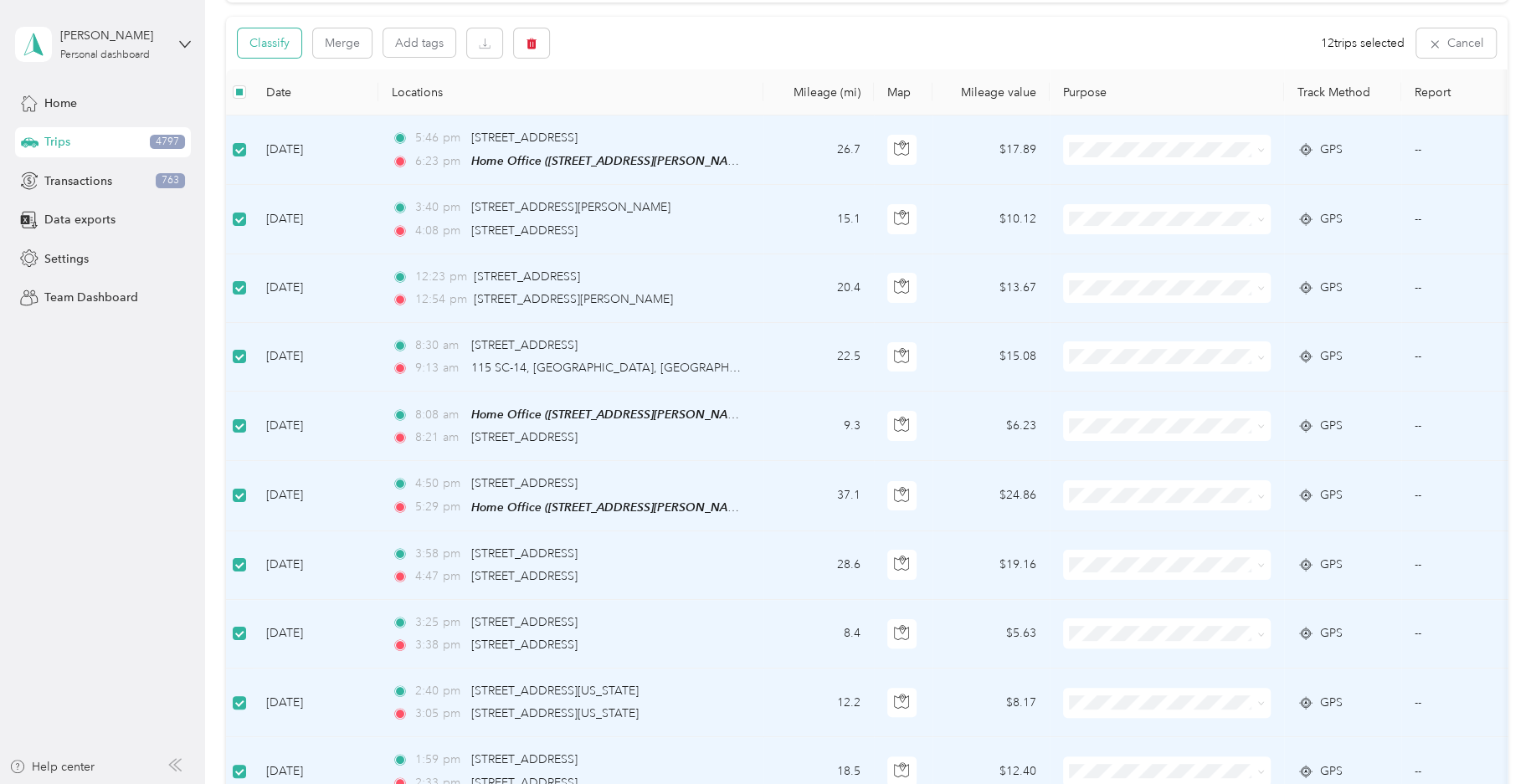
click at [290, 46] on button "Classify" at bounding box center [269, 43] width 63 height 29
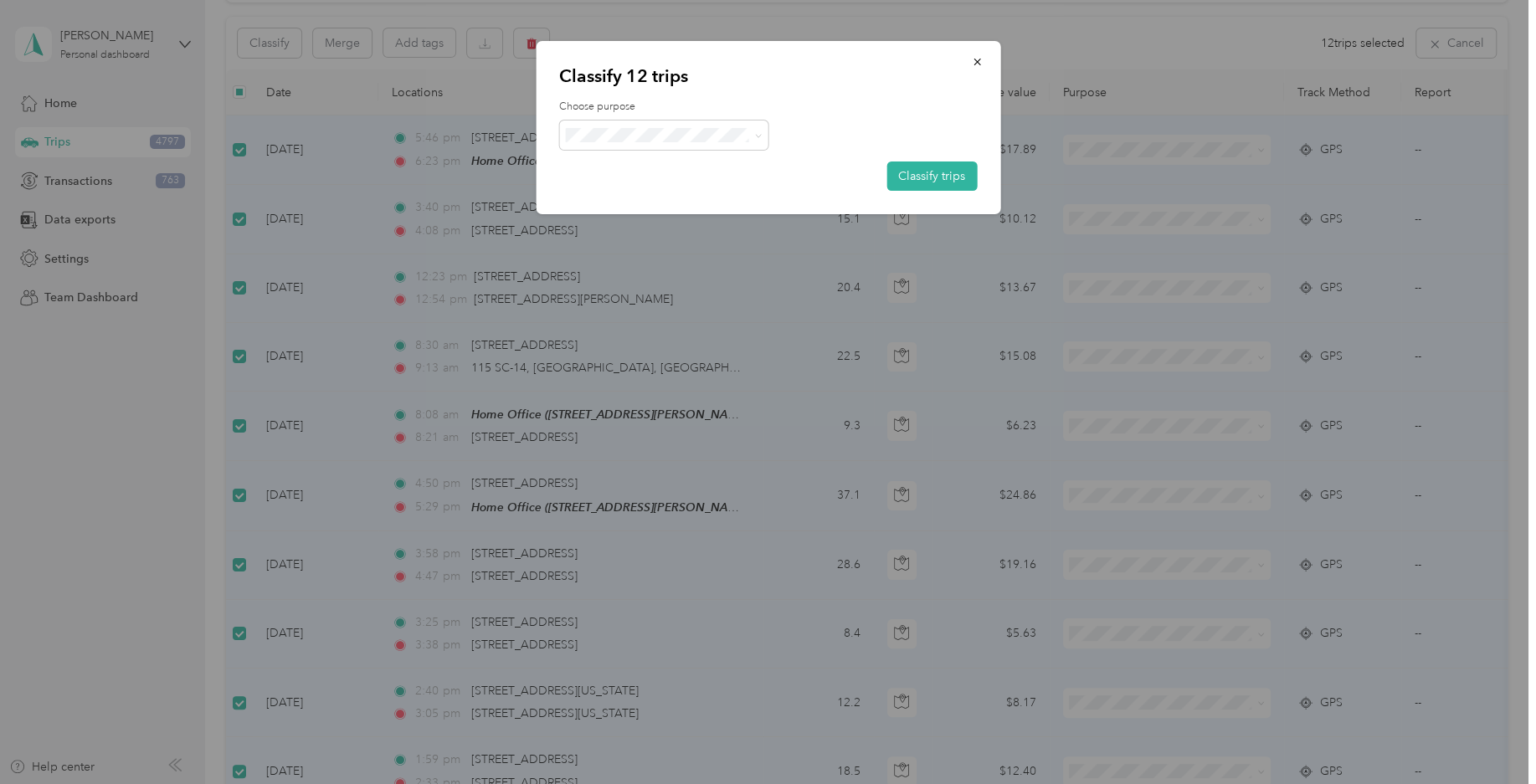
click at [645, 323] on span "Field Nation" at bounding box center [663, 312] width 186 height 21
click at [952, 166] on button "Classify trips" at bounding box center [931, 176] width 90 height 29
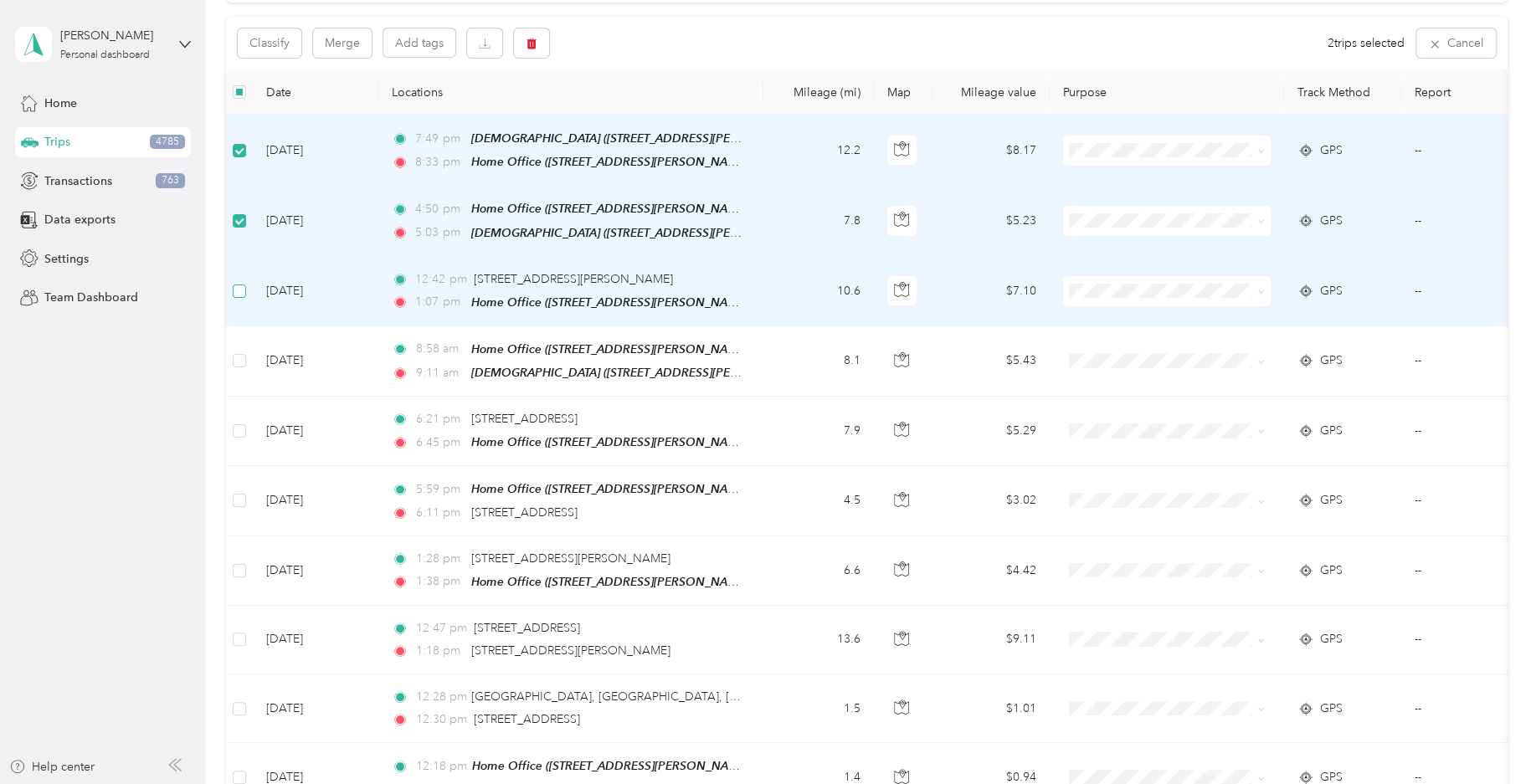
click at [239, 295] on label at bounding box center [239, 291] width 14 height 18
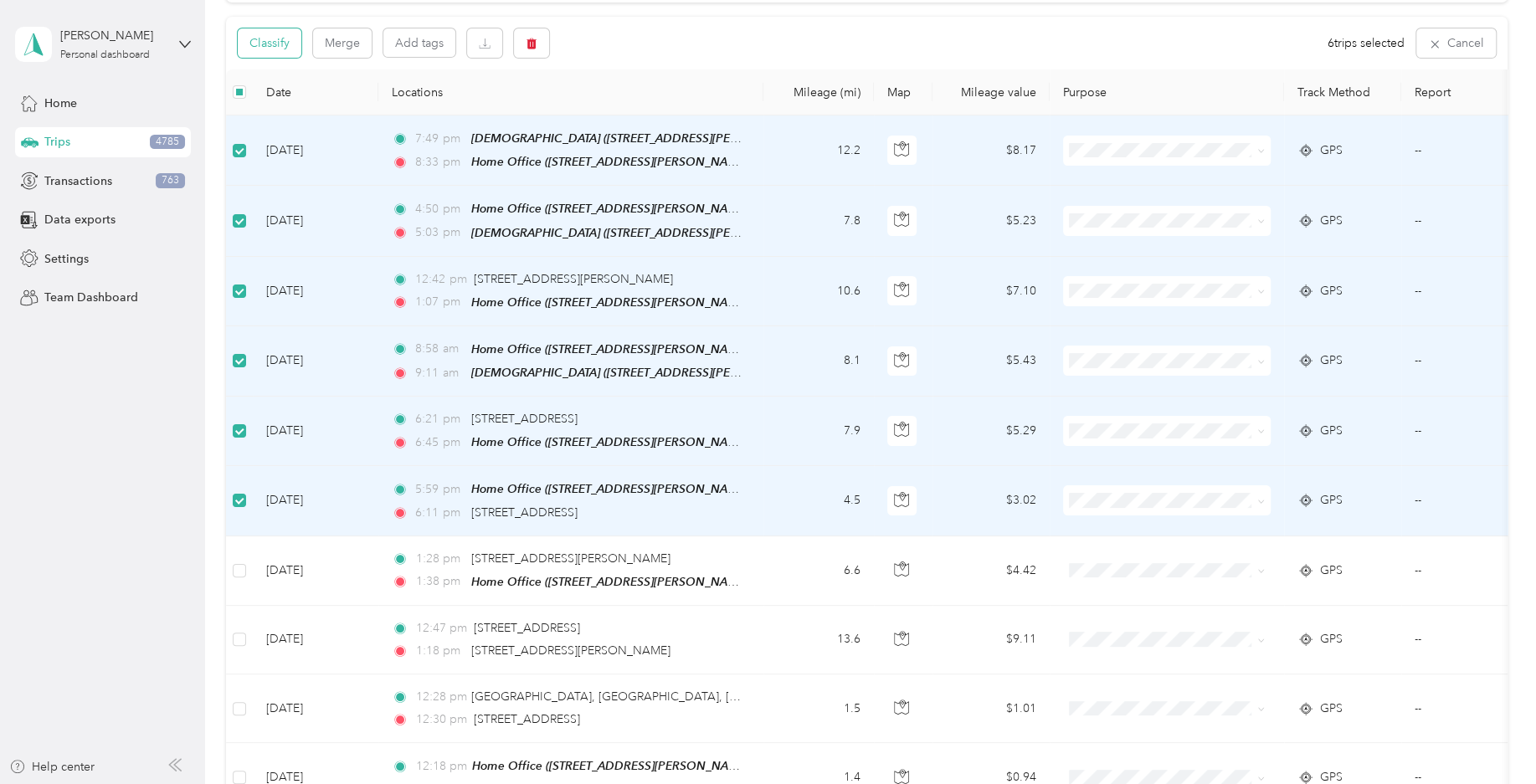
click at [283, 51] on button "Classify" at bounding box center [269, 43] width 63 height 29
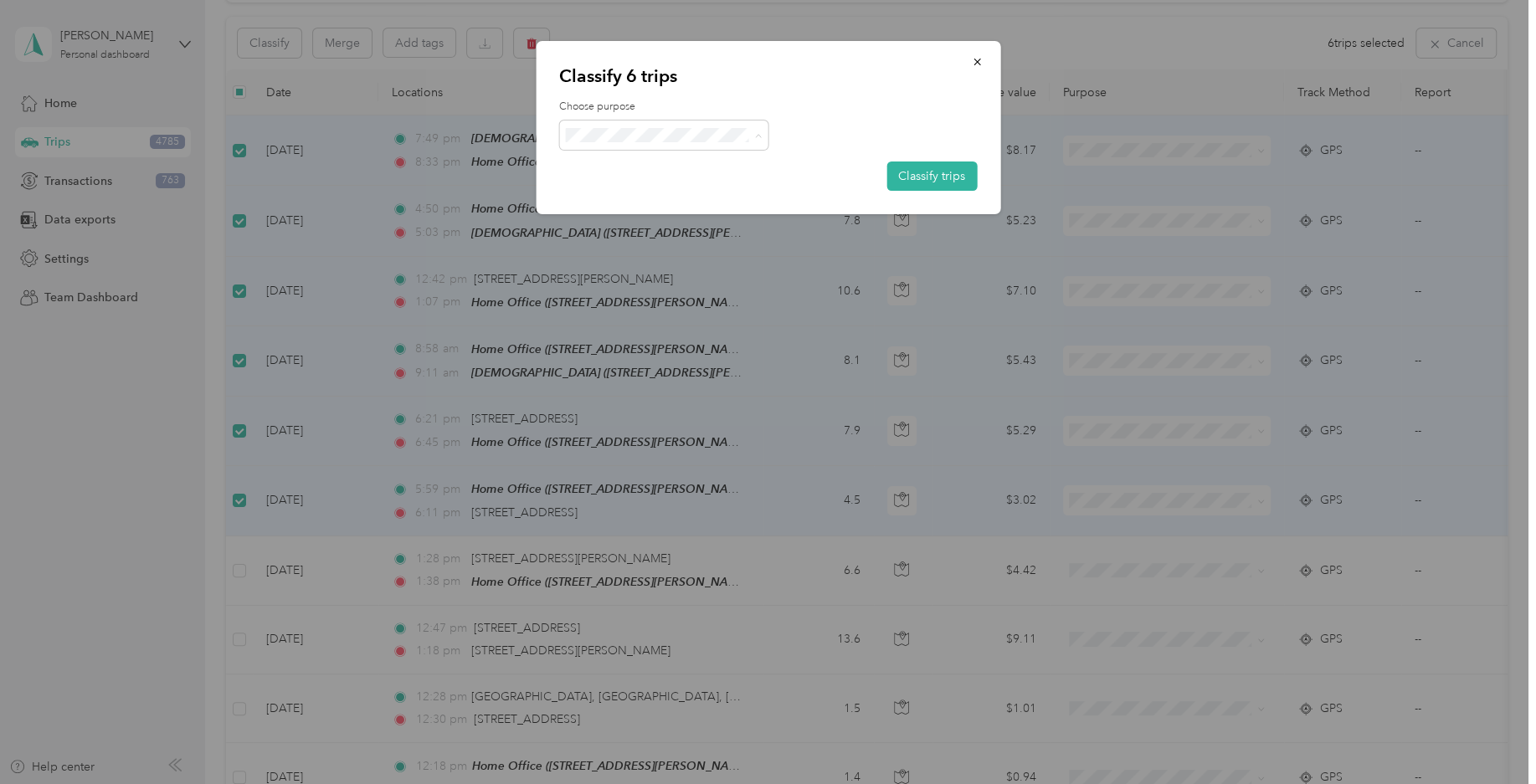
click at [651, 190] on span "Personal" at bounding box center [663, 200] width 186 height 21
click at [937, 175] on button "Classify trips" at bounding box center [931, 176] width 90 height 29
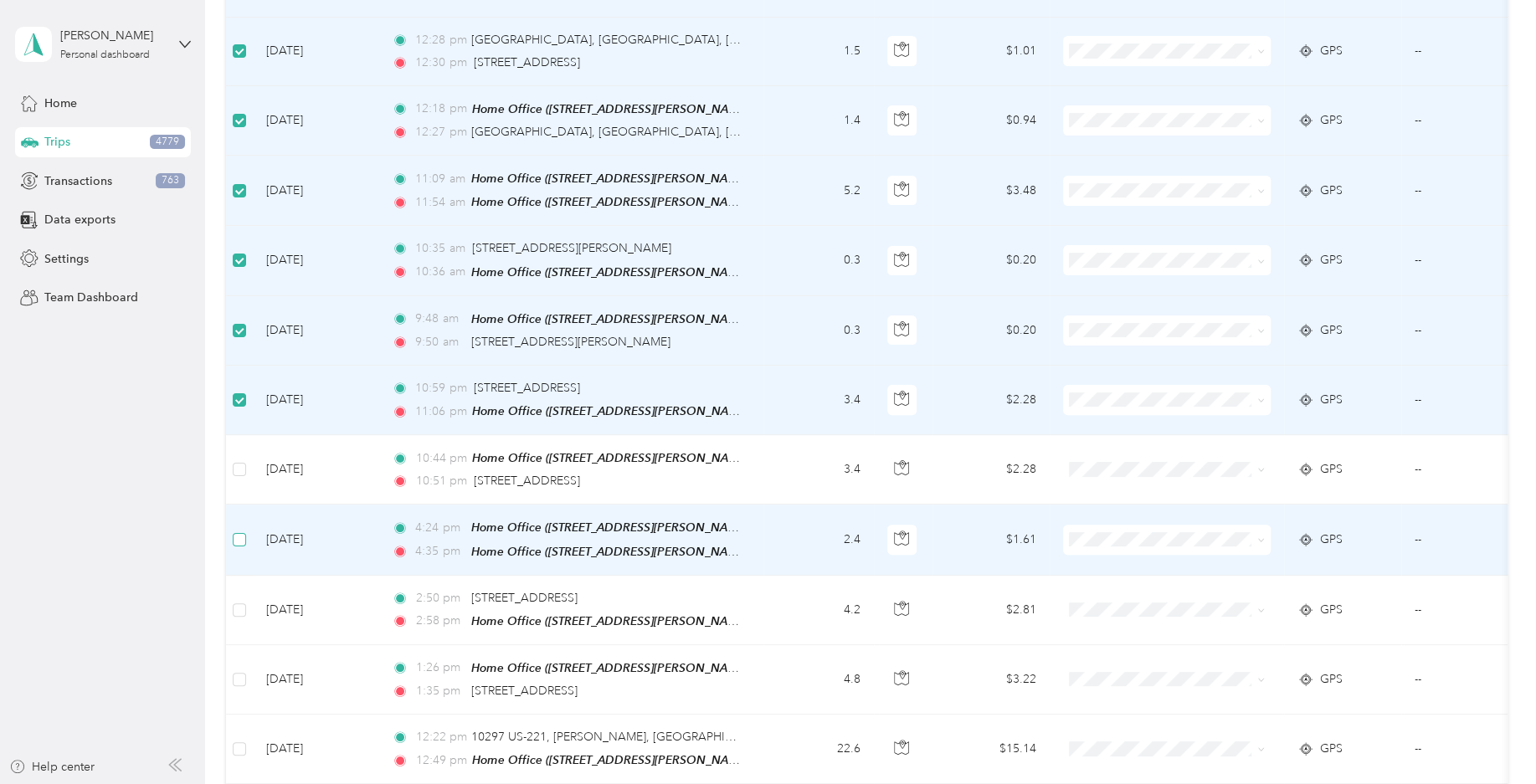
scroll to position [413, 0]
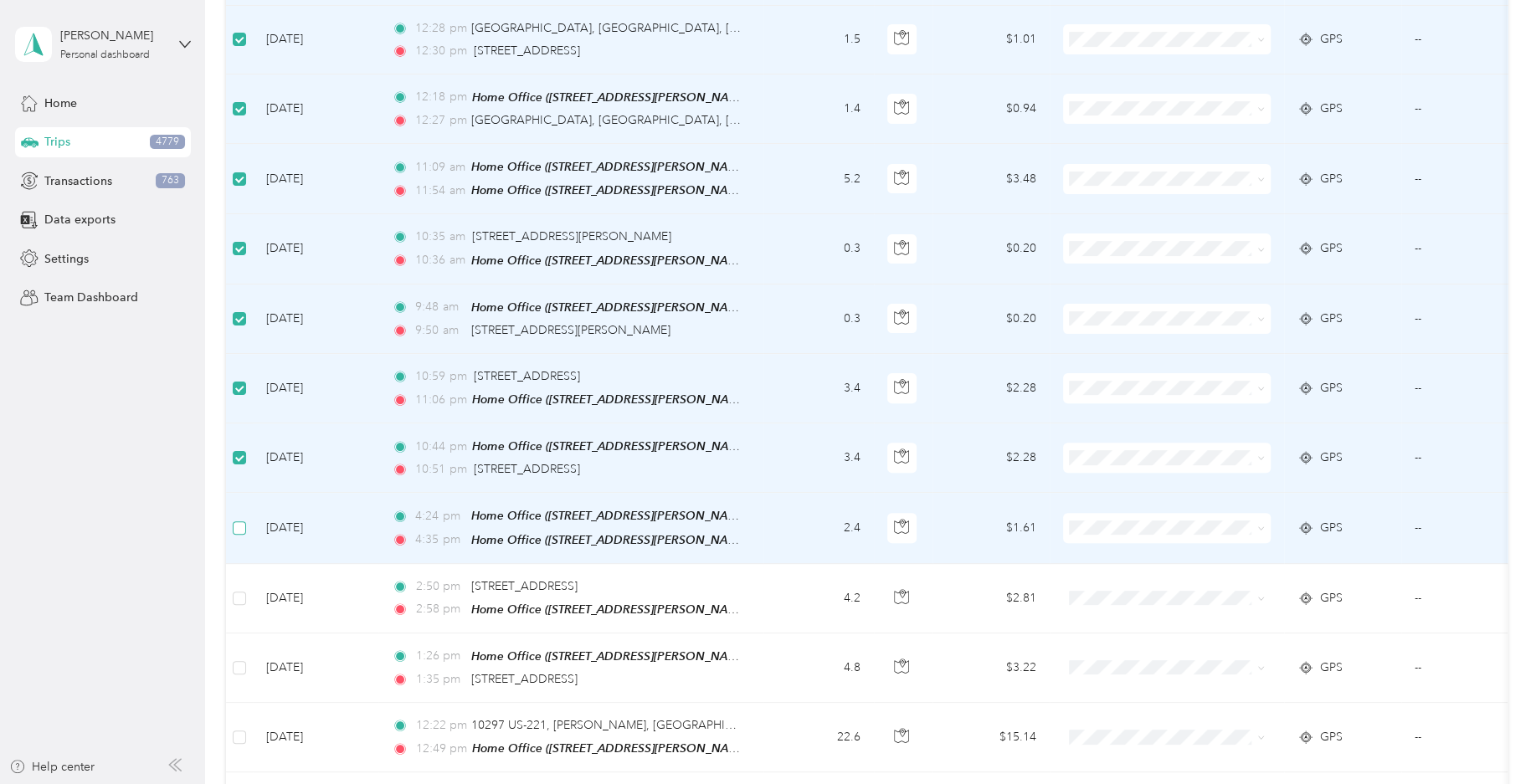
click at [235, 529] on label at bounding box center [239, 528] width 14 height 18
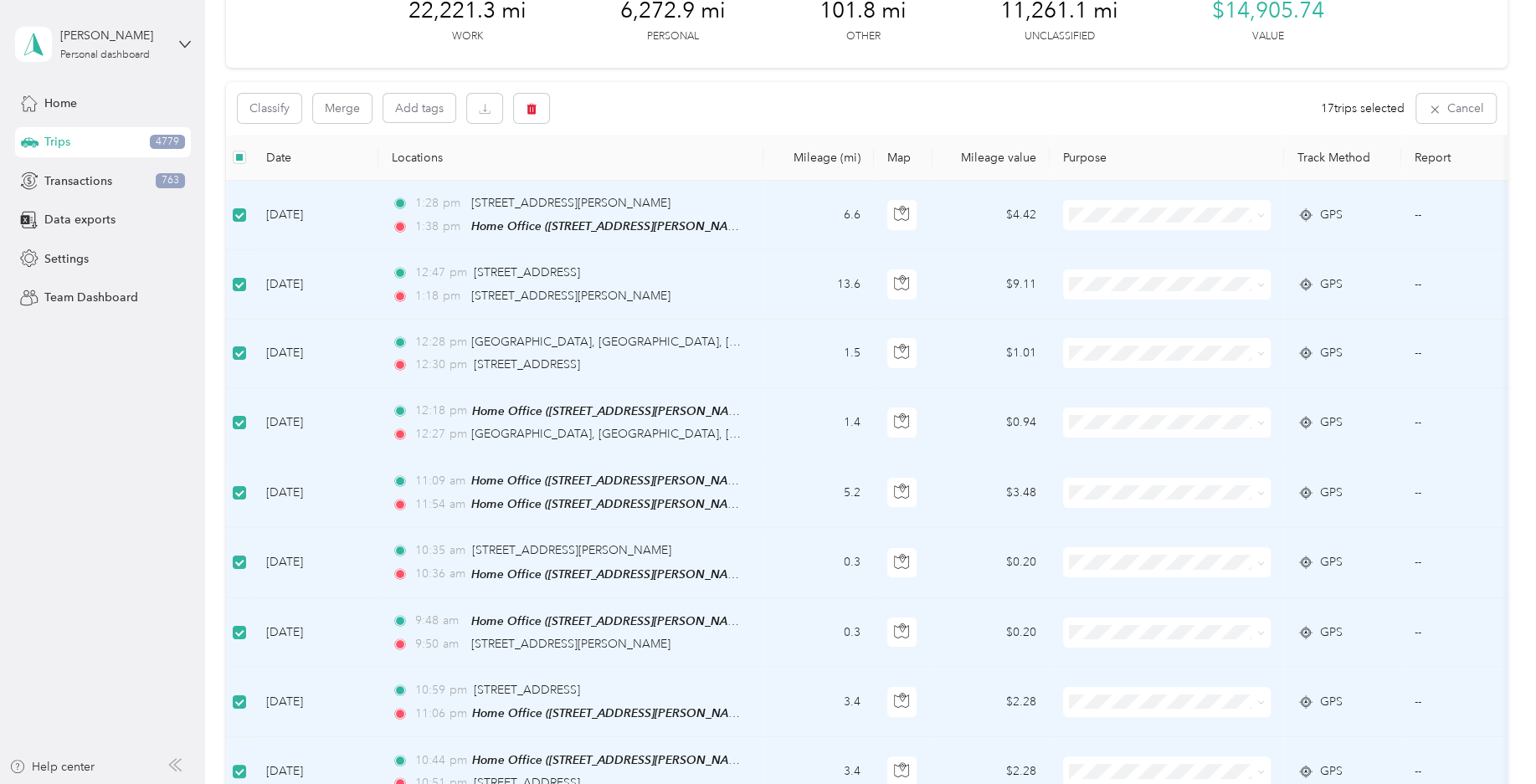
scroll to position [0, 0]
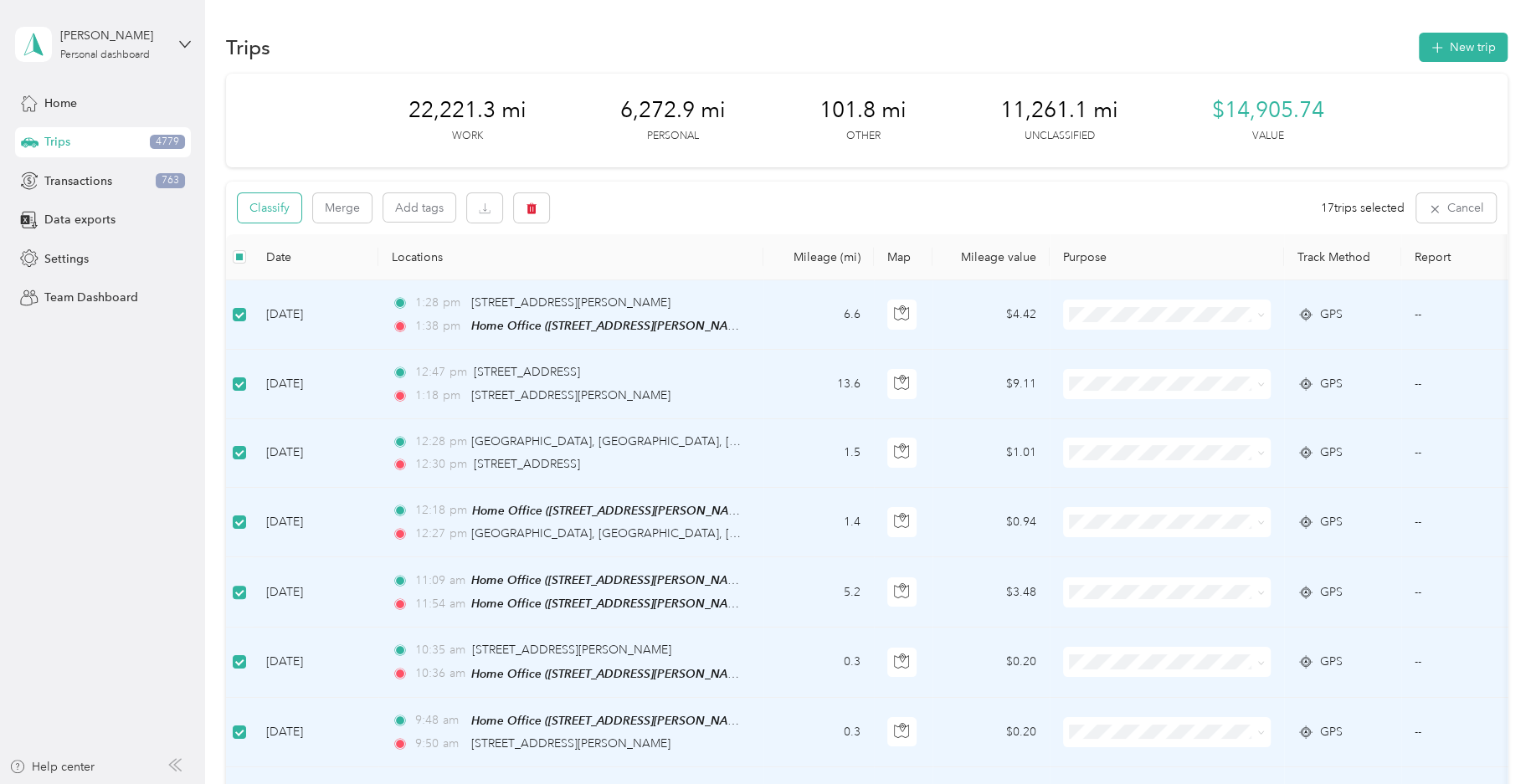
click at [290, 213] on button "Classify" at bounding box center [269, 208] width 63 height 29
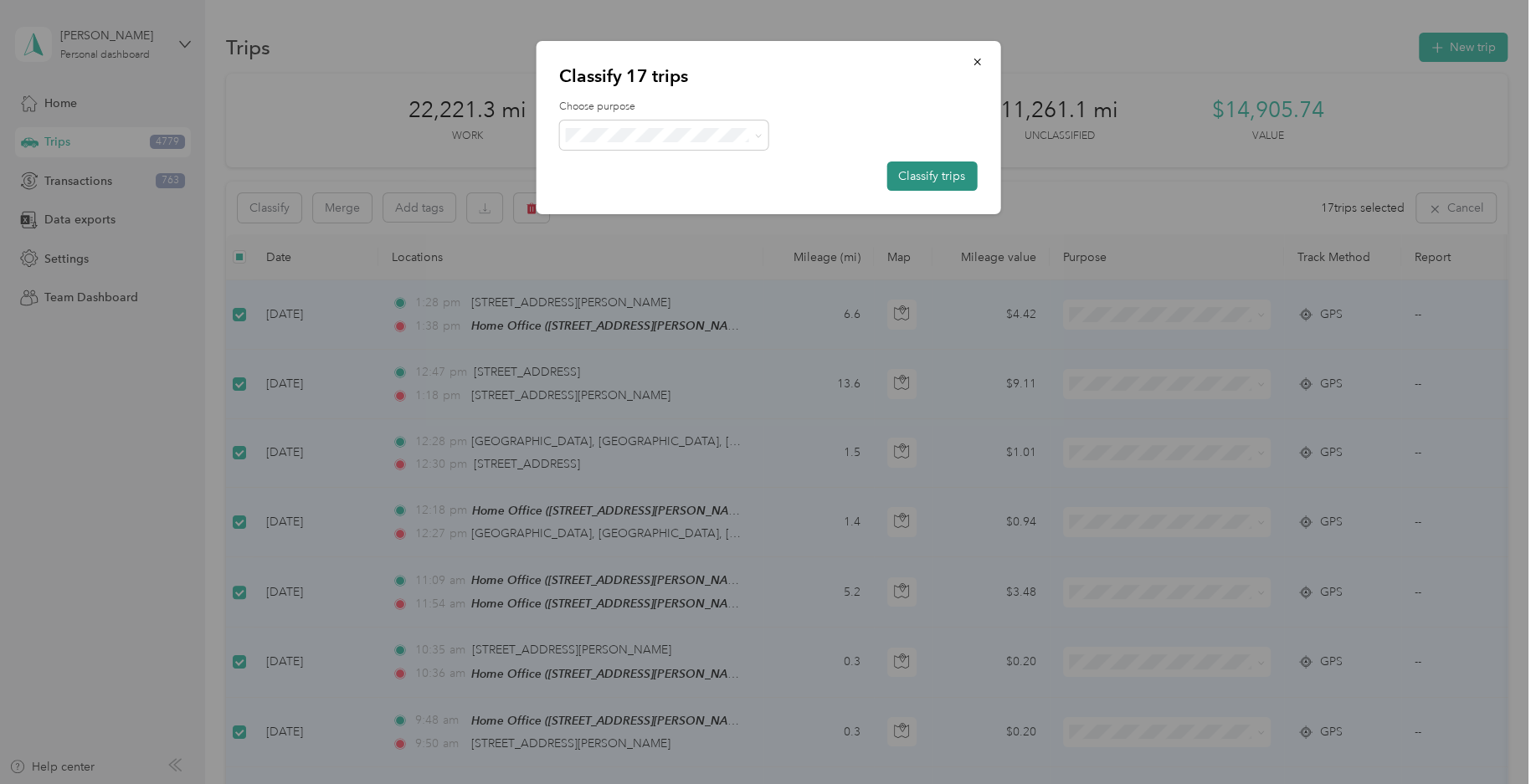
click at [941, 174] on button "Classify trips" at bounding box center [931, 176] width 90 height 29
